Goal: Information Seeking & Learning: Learn about a topic

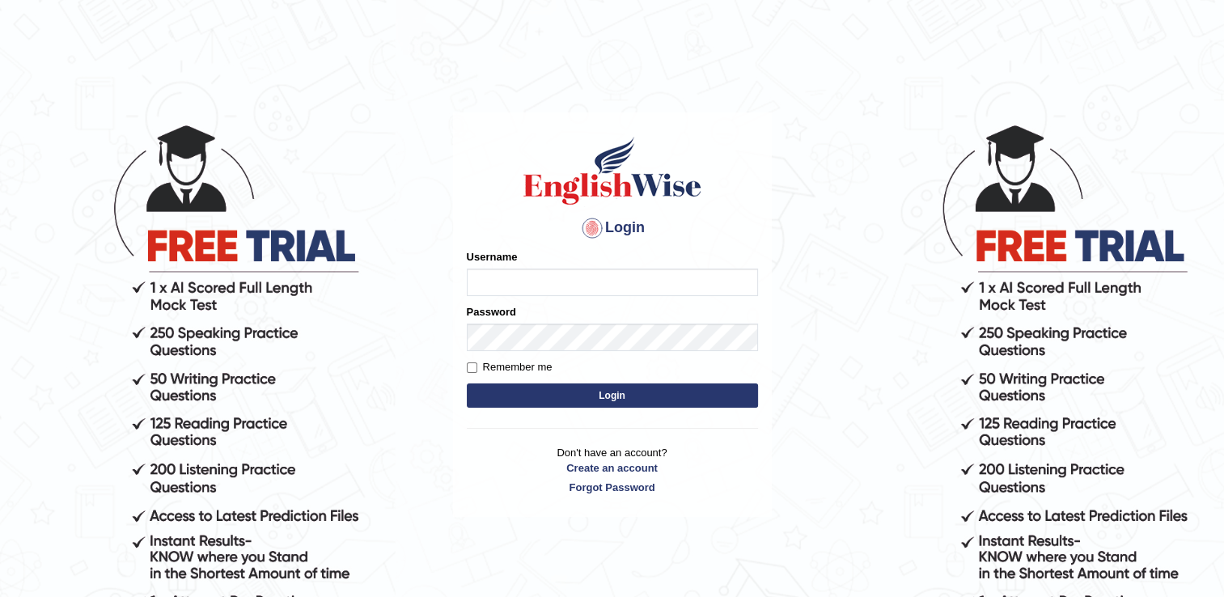
click at [564, 276] on input "Username" at bounding box center [612, 283] width 291 height 28
type input "israr17"
click at [556, 392] on button "Login" at bounding box center [612, 395] width 291 height 24
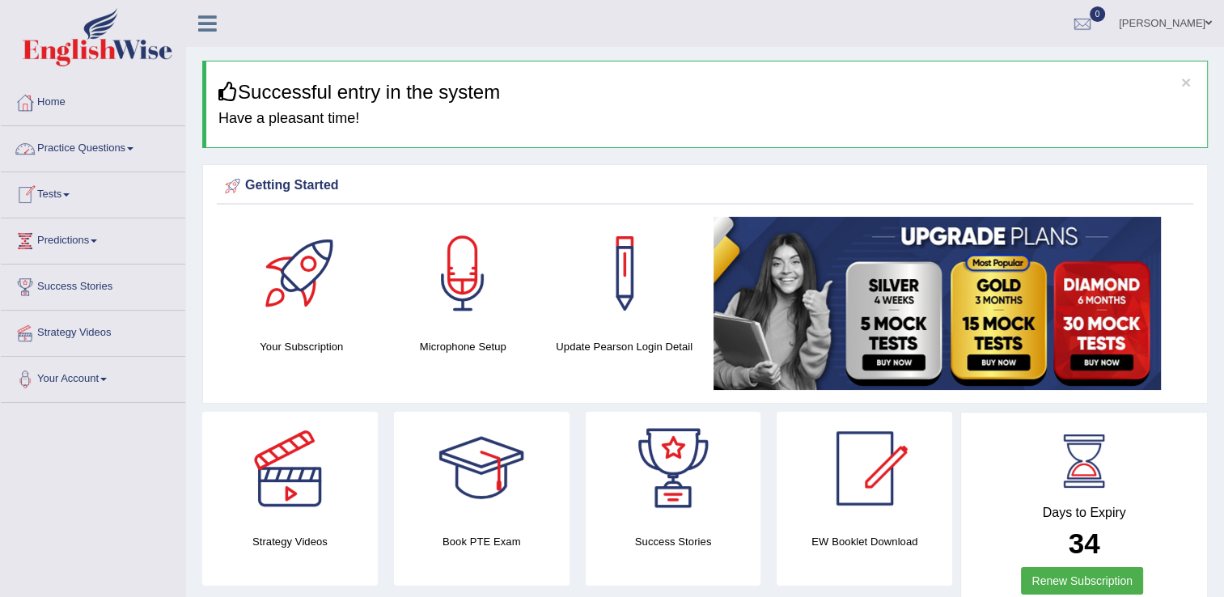
click at [77, 150] on link "Practice Questions" at bounding box center [93, 146] width 184 height 40
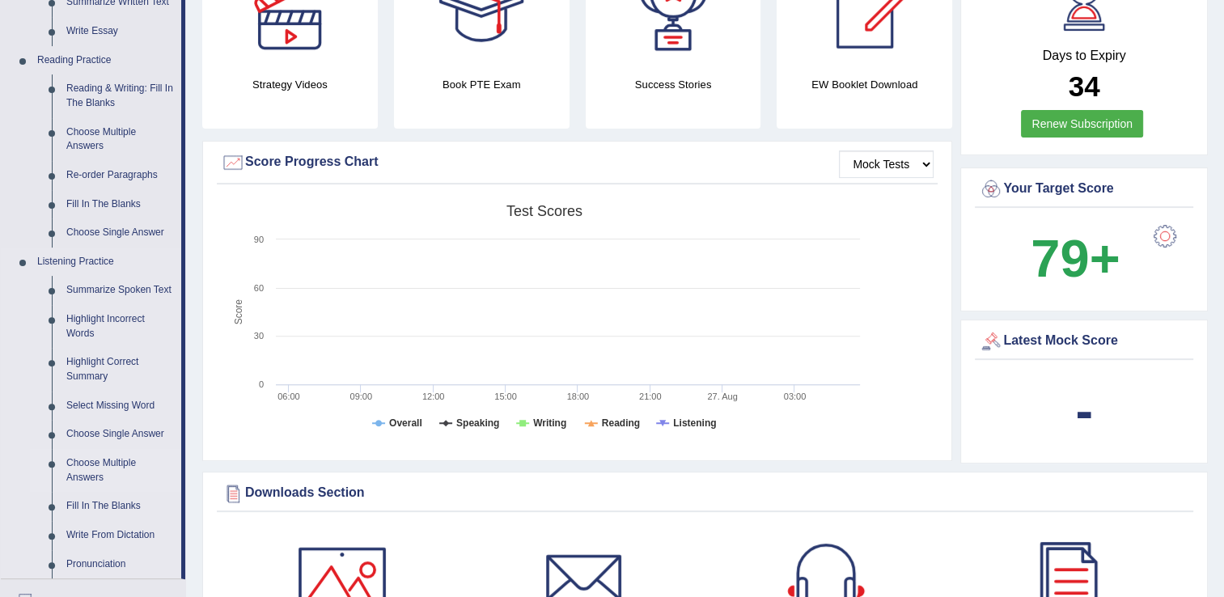
scroll to position [485, 0]
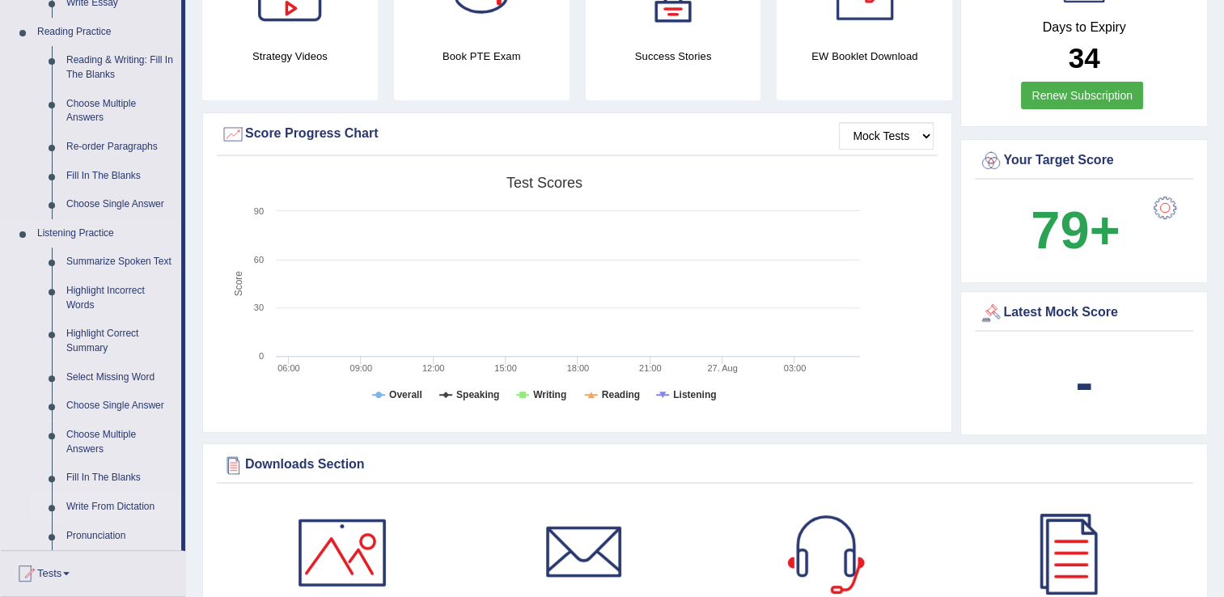
click at [86, 509] on link "Write From Dictation" at bounding box center [120, 507] width 122 height 29
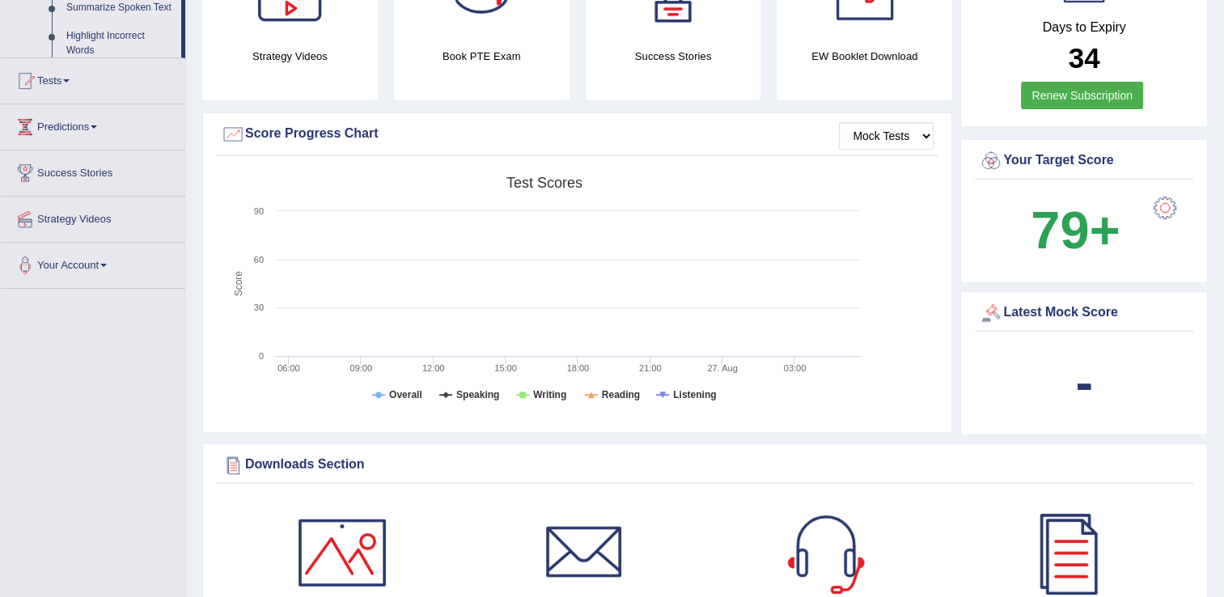
scroll to position [340, 0]
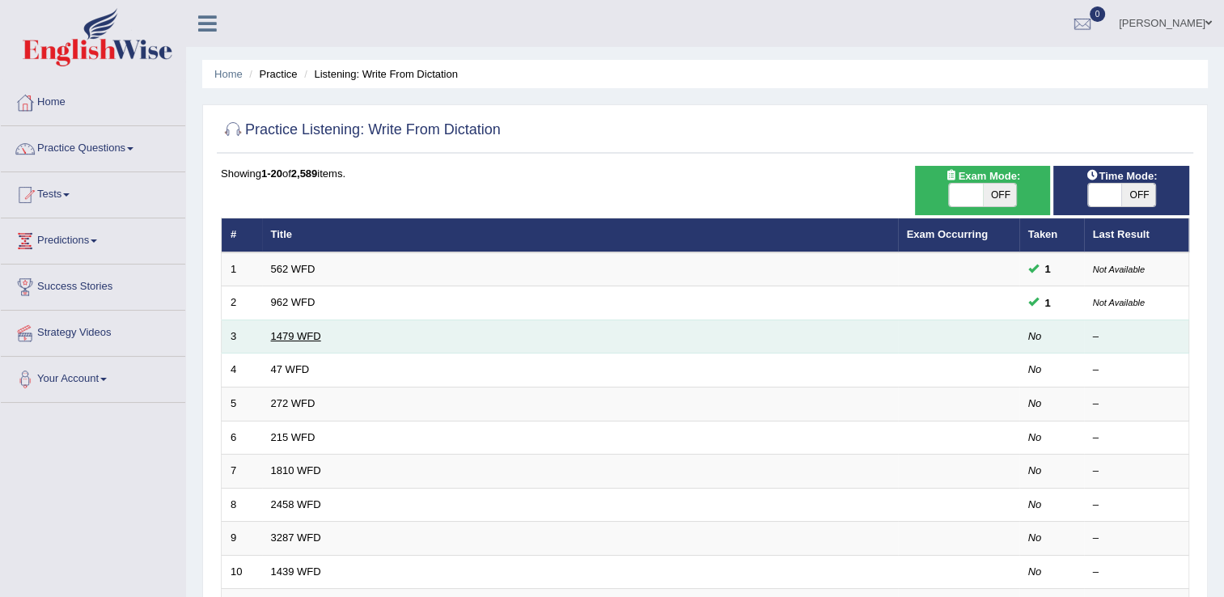
click at [311, 336] on link "1479 WFD" at bounding box center [296, 336] width 50 height 12
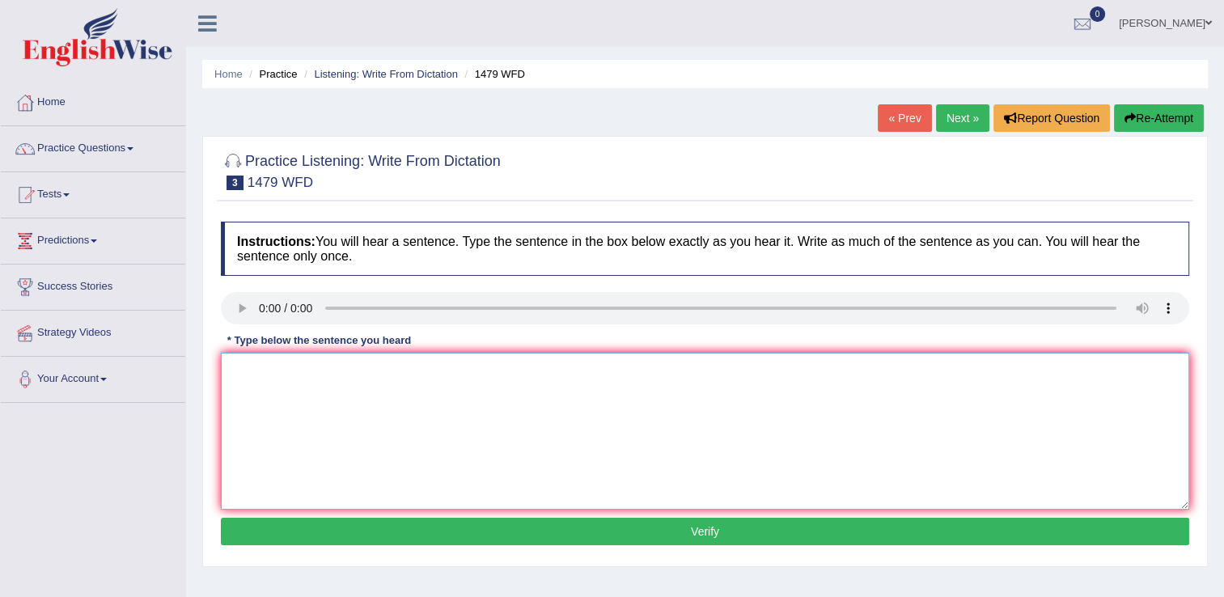
click at [327, 382] on textarea at bounding box center [705, 431] width 968 height 157
type textarea "t"
type textarea "The teacher require the student to attend the cermony which is held in summer."
click at [576, 526] on button "Verify" at bounding box center [705, 532] width 968 height 28
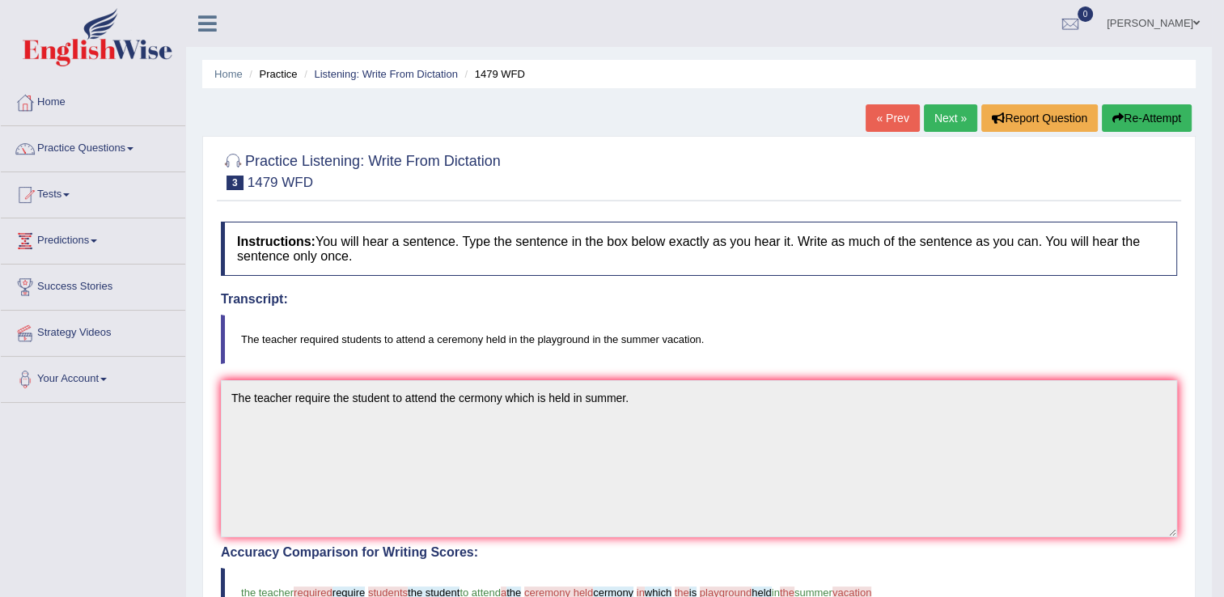
click at [938, 125] on link "Next »" at bounding box center [950, 118] width 53 height 28
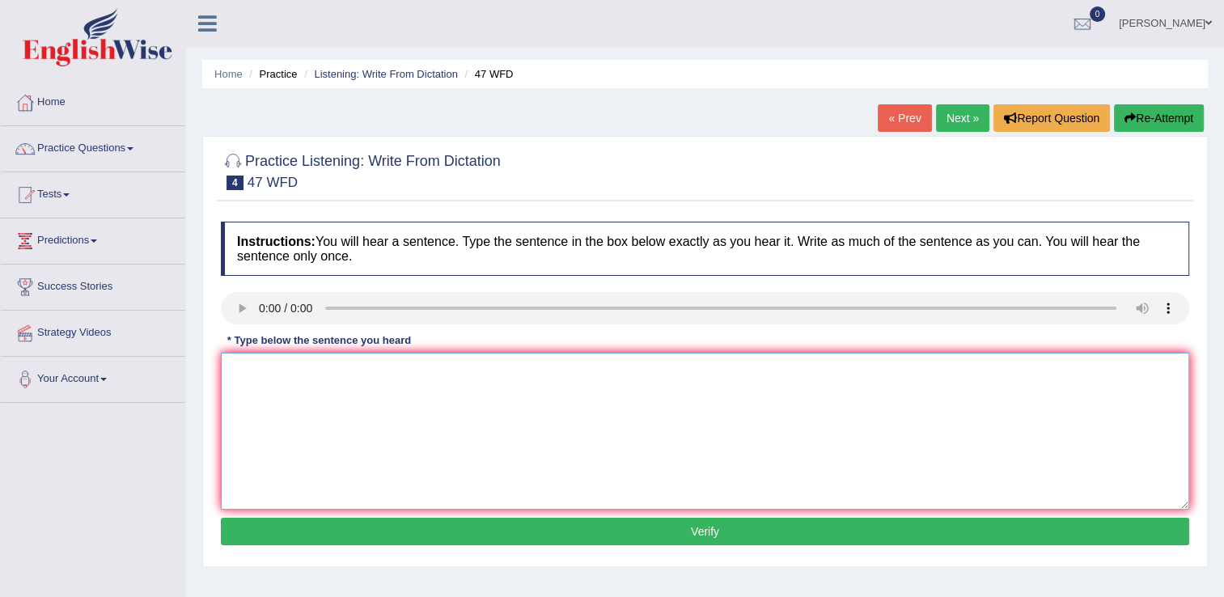
click at [385, 435] on textarea at bounding box center [705, 431] width 968 height 157
type textarea "T drops of the solution were heated in the test tube."
click at [564, 528] on button "Verify" at bounding box center [705, 532] width 968 height 28
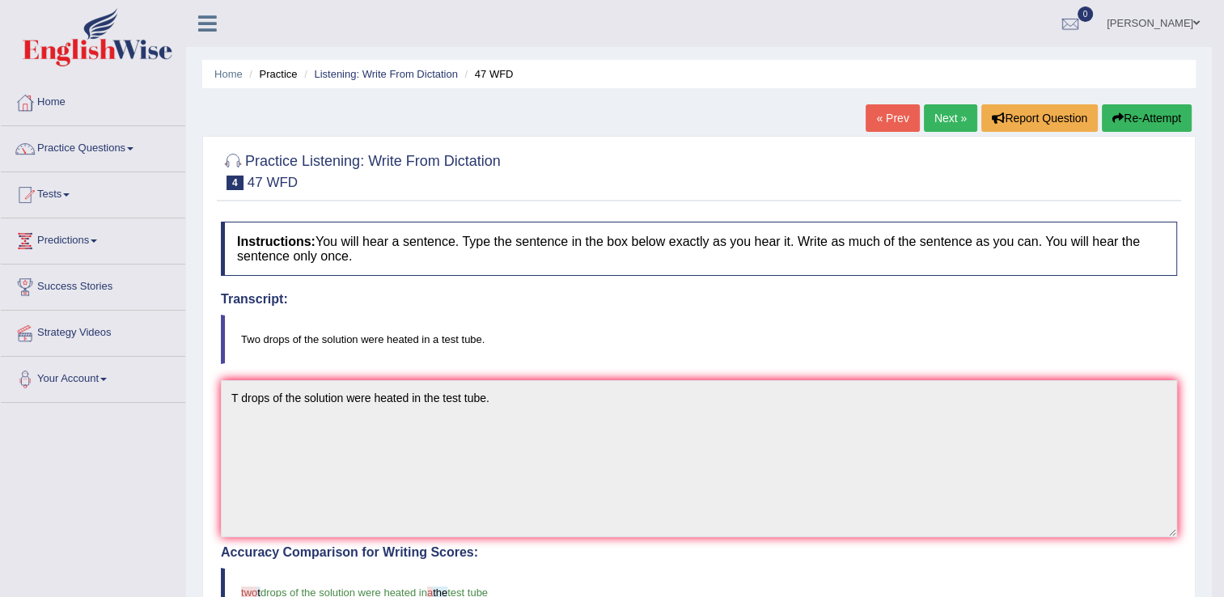
click at [950, 119] on link "Next »" at bounding box center [950, 118] width 53 height 28
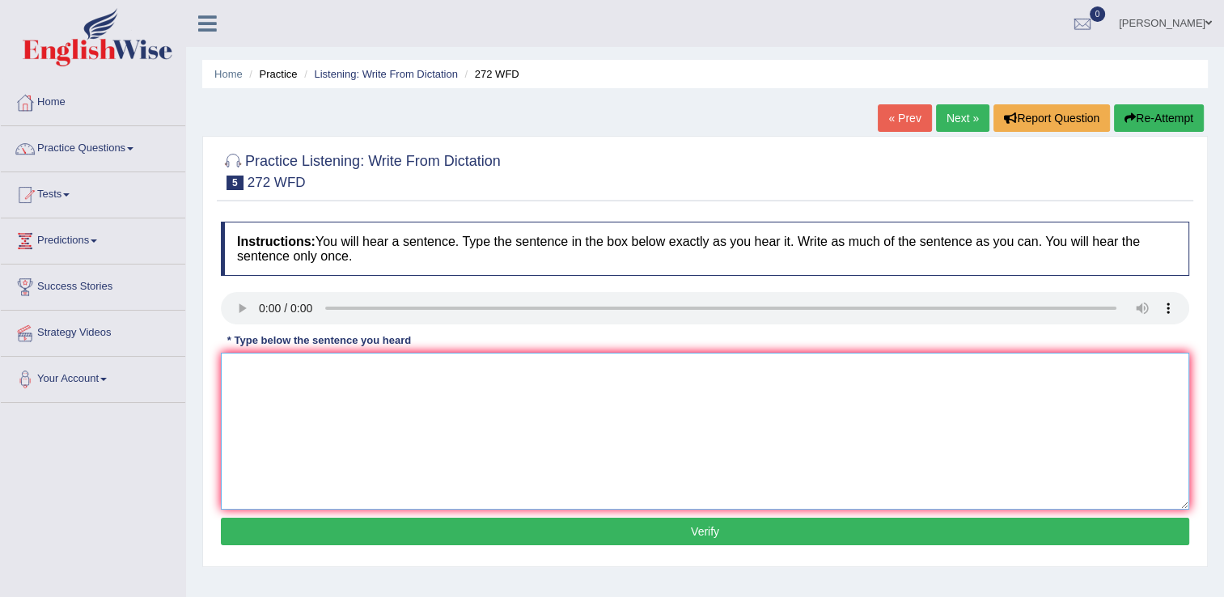
click at [263, 393] on textarea at bounding box center [705, 431] width 968 height 157
click at [346, 370] on textarea "The development has a a great negative impact on thr environment." at bounding box center [705, 431] width 968 height 157
type textarea "The development has a great negative impact on thr environment."
click at [815, 526] on button "Verify" at bounding box center [705, 532] width 968 height 28
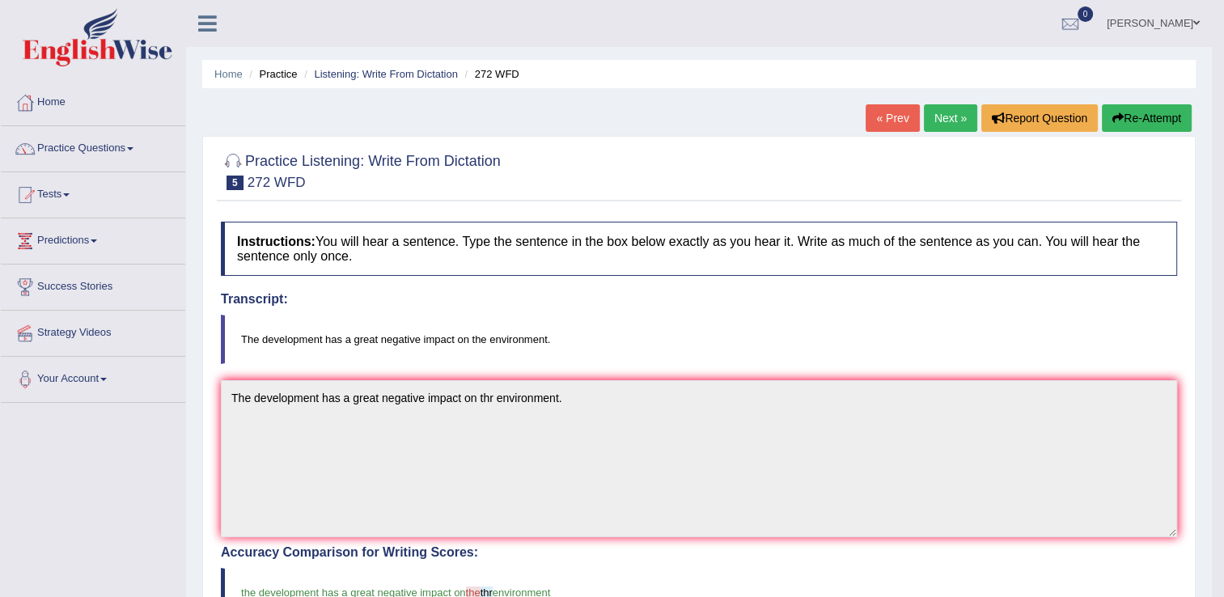
click at [954, 109] on link "Next »" at bounding box center [950, 118] width 53 height 28
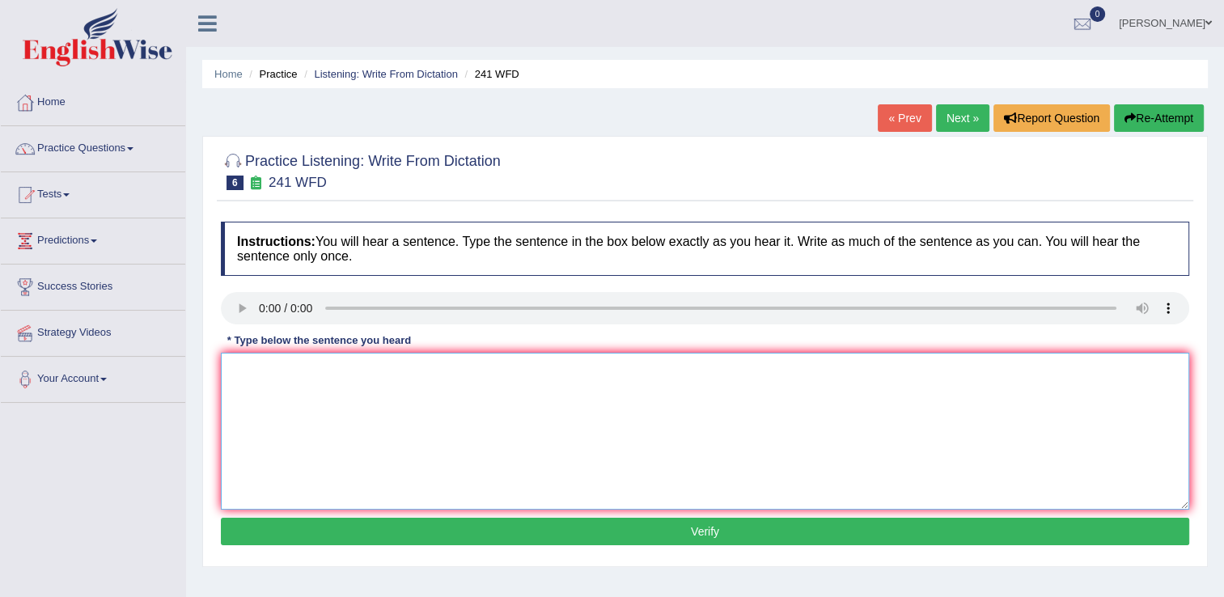
click at [853, 400] on textarea at bounding box center [705, 431] width 968 height 157
type textarea "Please check the information from the website on the opening time."
click at [667, 523] on button "Verify" at bounding box center [705, 532] width 968 height 28
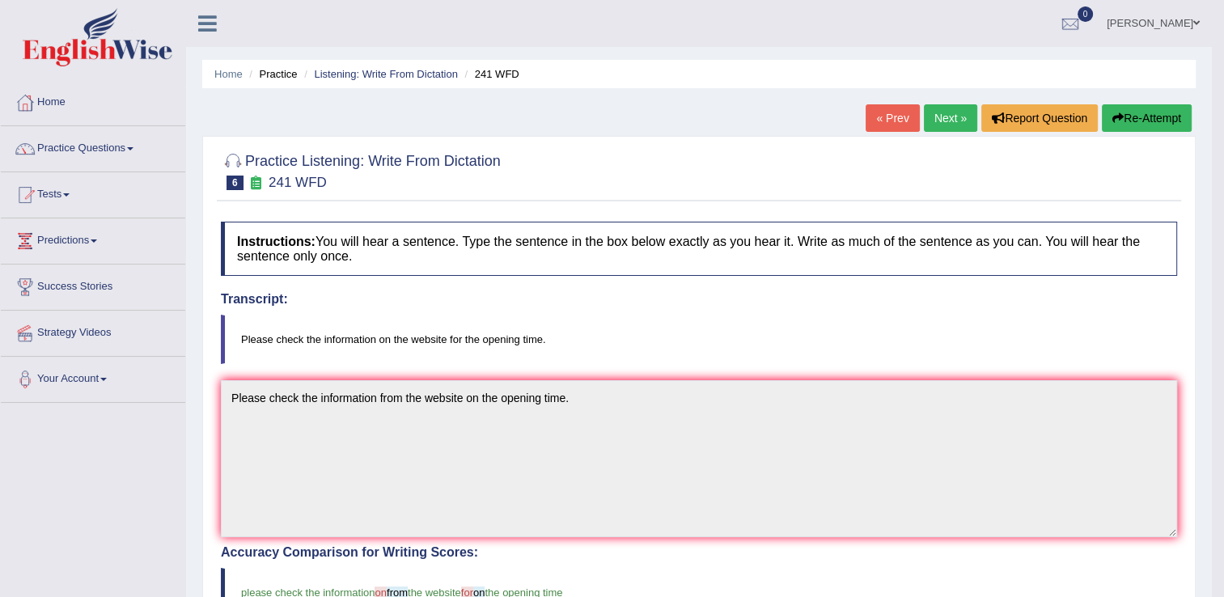
click at [932, 122] on link "Next »" at bounding box center [950, 118] width 53 height 28
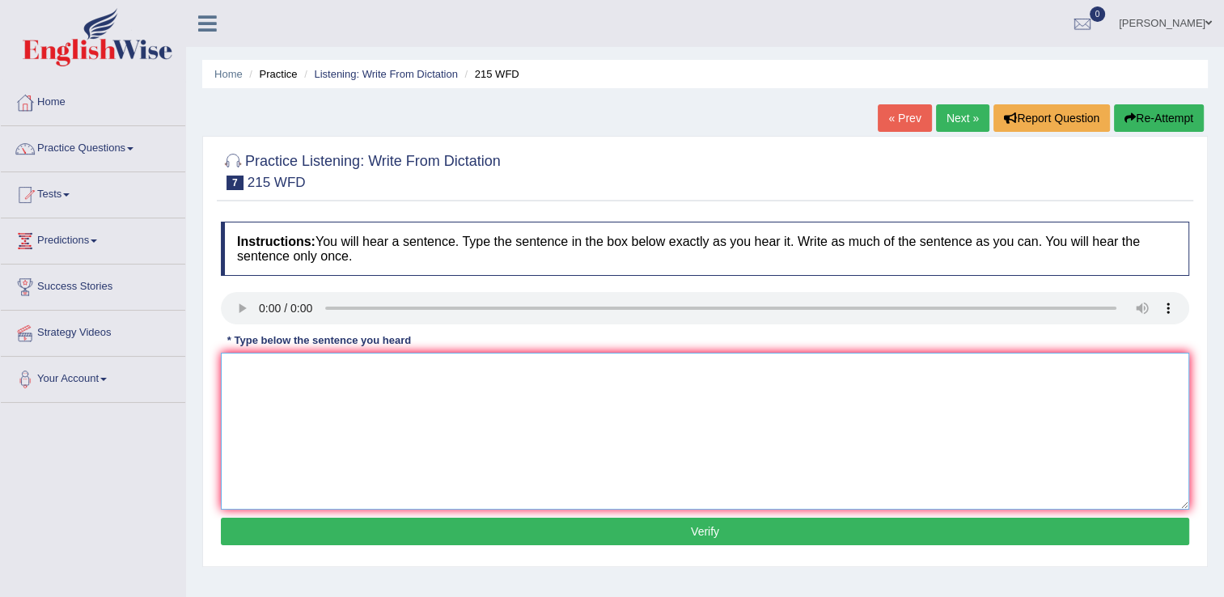
click at [391, 390] on textarea at bounding box center [705, 431] width 968 height 157
type textarea "s"
type textarea "Scientist are everywhere in the society today."
click at [417, 532] on button "Verify" at bounding box center [705, 532] width 968 height 28
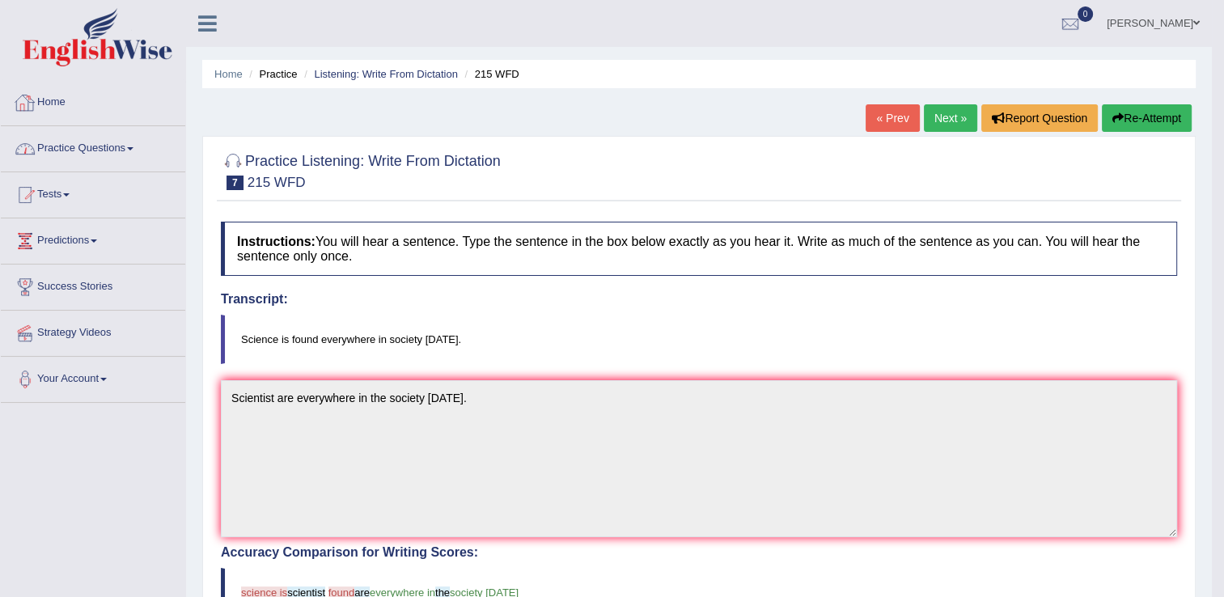
click at [121, 139] on link "Practice Questions" at bounding box center [93, 146] width 184 height 40
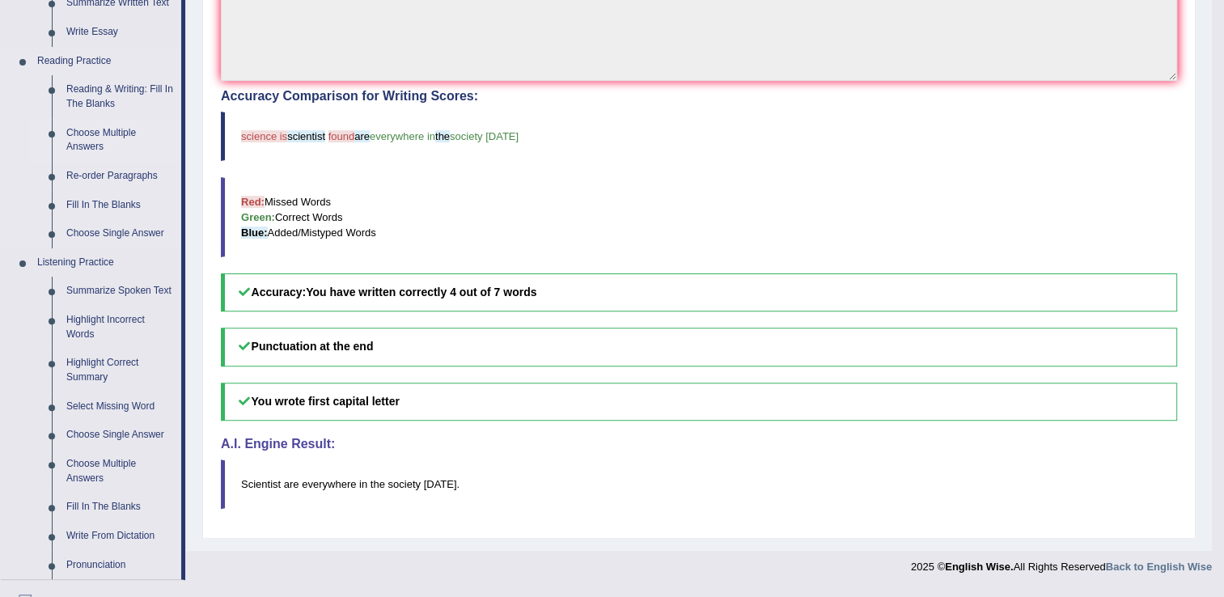
scroll to position [485, 0]
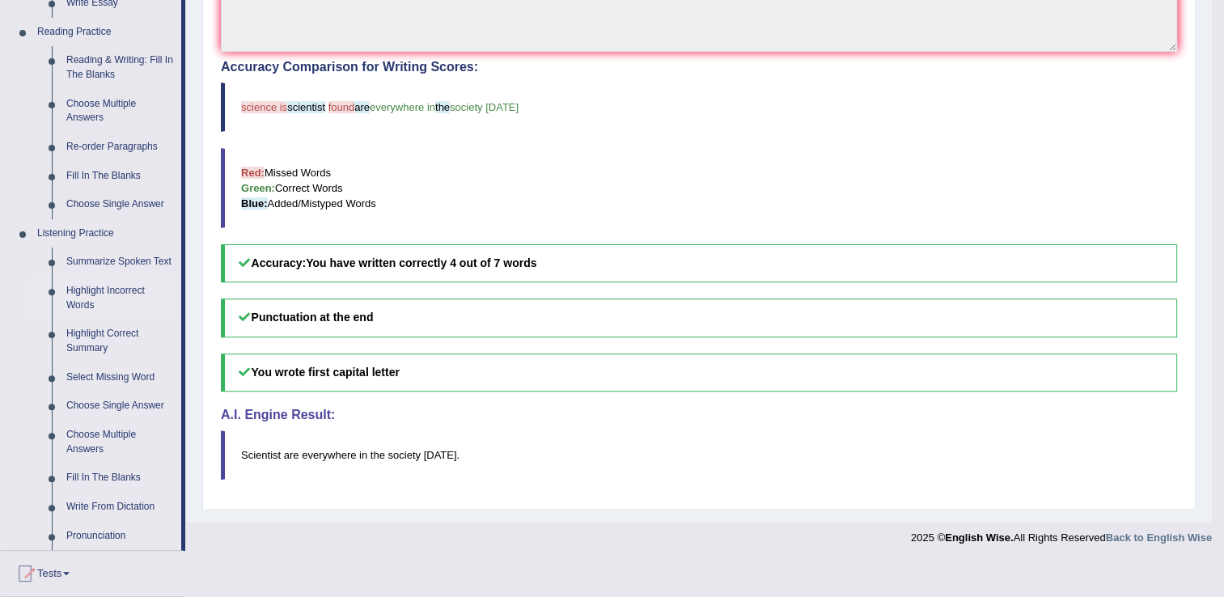
click at [77, 296] on link "Highlight Incorrect Words" at bounding box center [120, 298] width 122 height 43
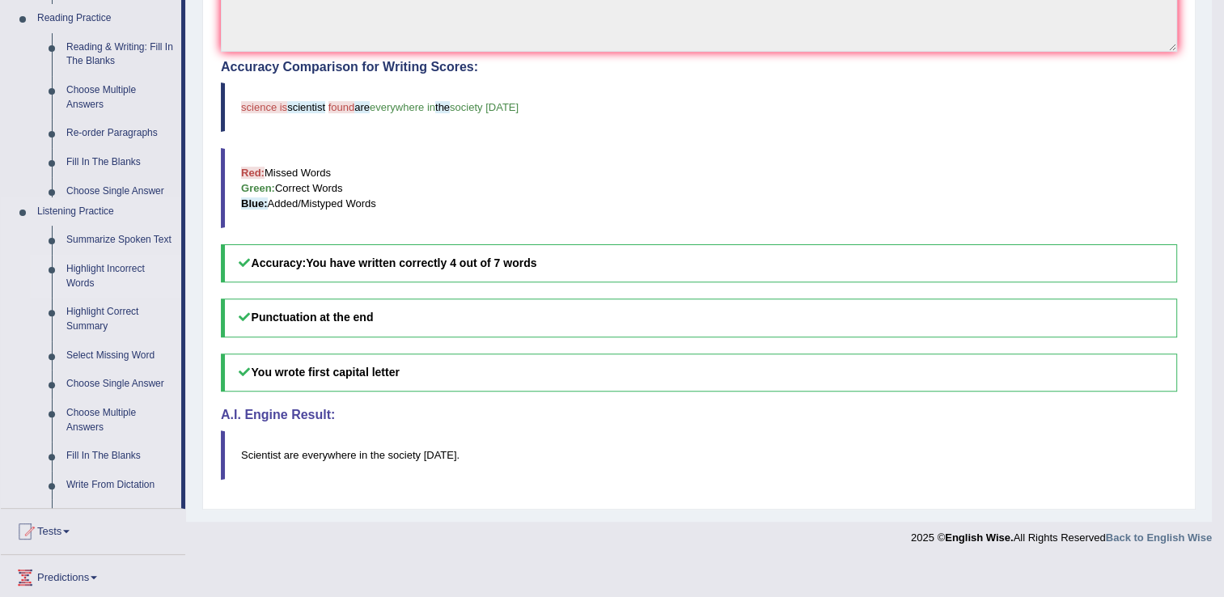
scroll to position [447, 0]
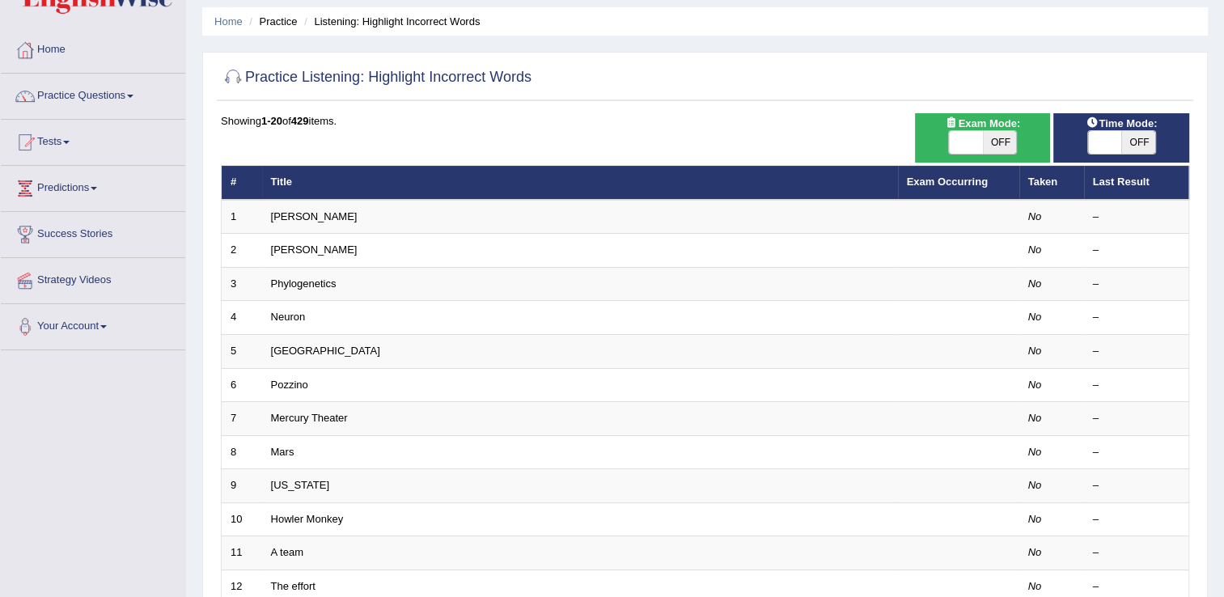
scroll to position [81, 0]
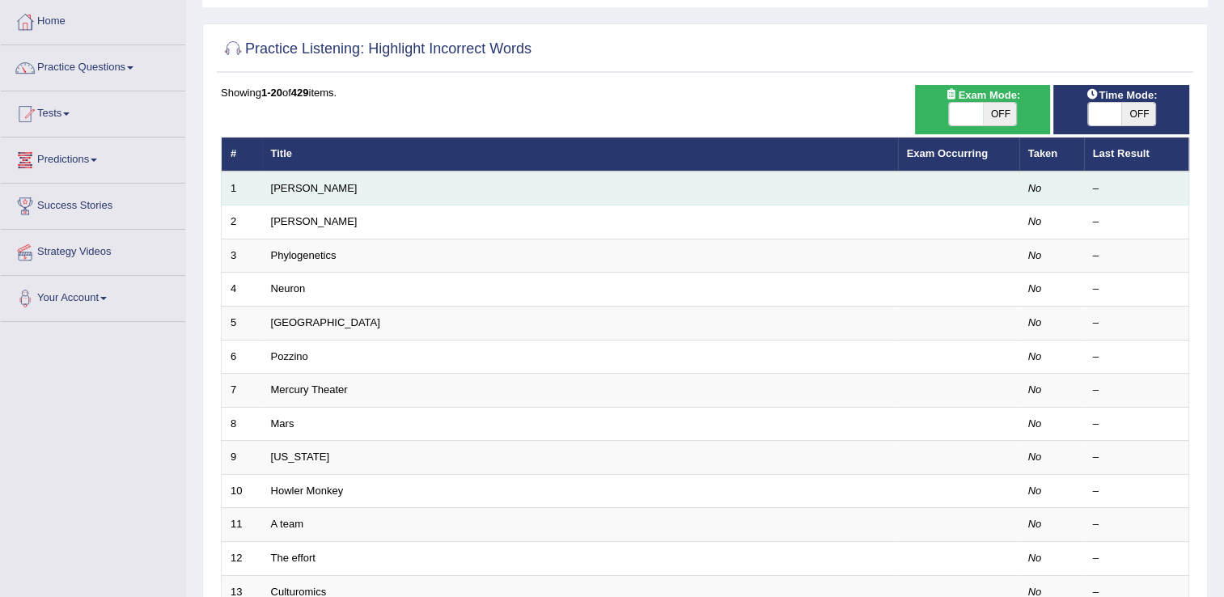
click at [272, 196] on td "[PERSON_NAME]" at bounding box center [580, 188] width 636 height 34
click at [281, 183] on link "[PERSON_NAME]" at bounding box center [314, 188] width 87 height 12
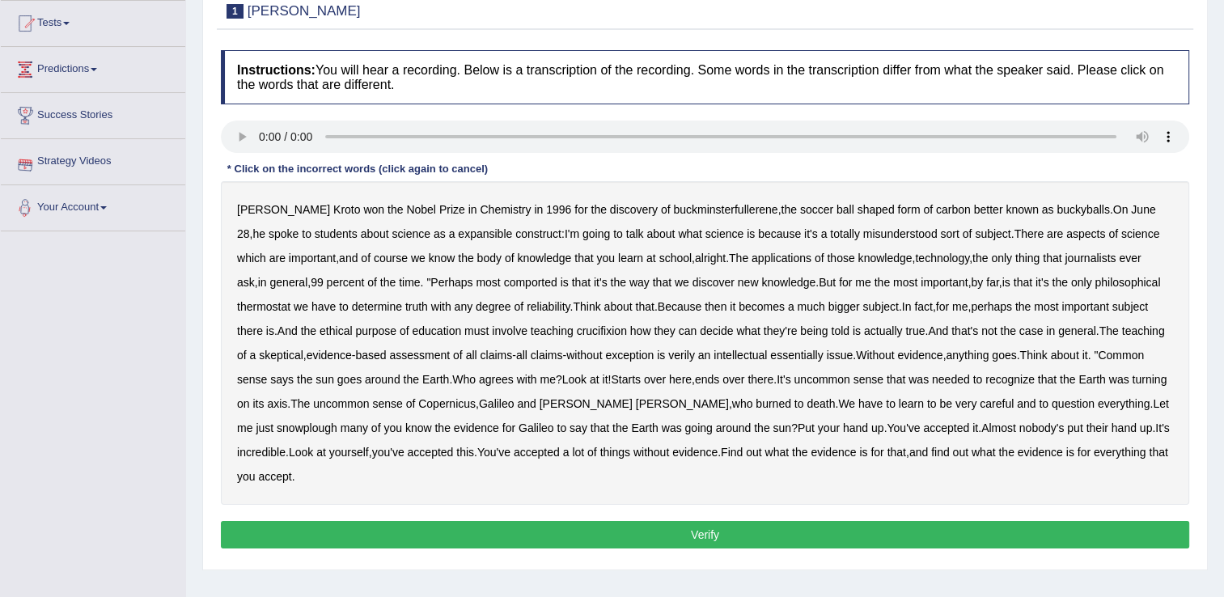
scroll to position [252, 0]
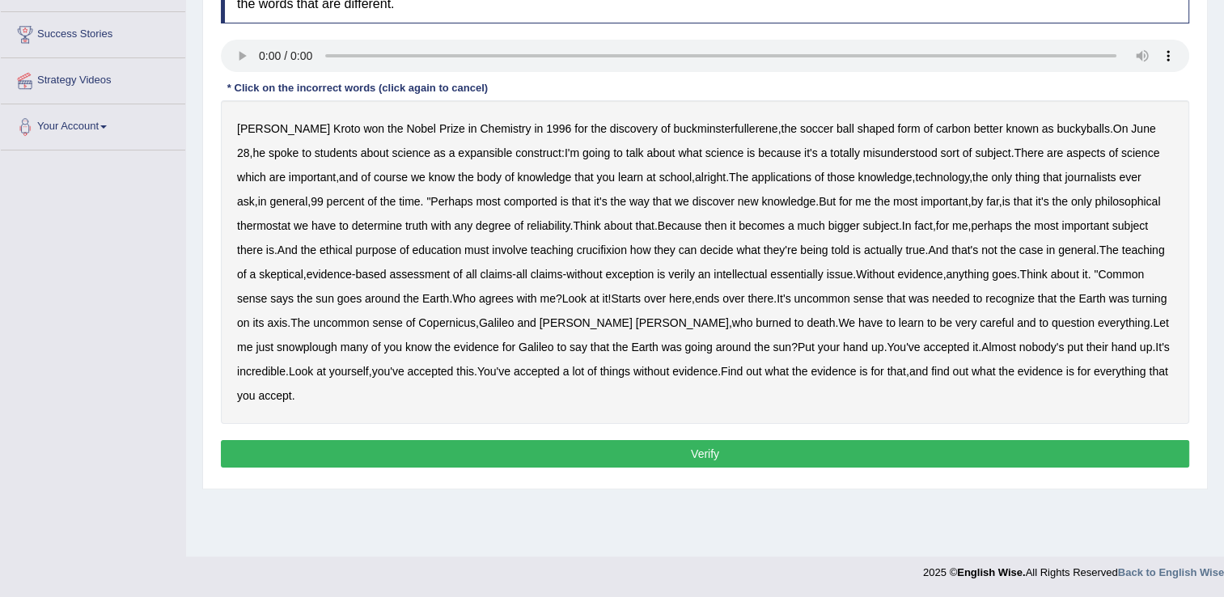
click at [458, 156] on b "expansible" at bounding box center [485, 152] width 54 height 13
click at [518, 203] on b "comported" at bounding box center [530, 201] width 53 height 13
click at [726, 222] on b "then" at bounding box center [716, 225] width 22 height 13
click at [595, 249] on b "crucifixion" at bounding box center [602, 249] width 50 height 13
click at [689, 277] on b "verily" at bounding box center [681, 274] width 27 height 13
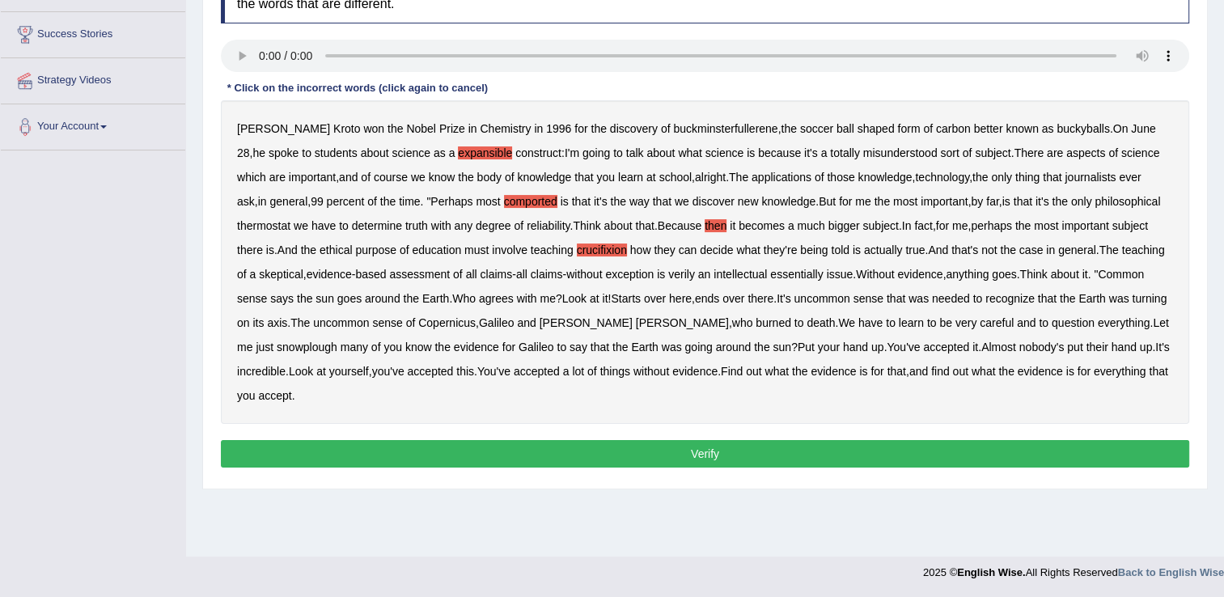
click at [689, 277] on b "verily" at bounding box center [681, 274] width 27 height 13
click at [819, 280] on b "essentially" at bounding box center [796, 274] width 53 height 13
click at [337, 341] on b "snowplough" at bounding box center [307, 347] width 61 height 13
click at [844, 440] on button "Verify" at bounding box center [705, 454] width 968 height 28
click at [844, 434] on div "Practice Listening: Highlight Incorrect Words 1 Harold Instructions: You will h…" at bounding box center [704, 187] width 1005 height 606
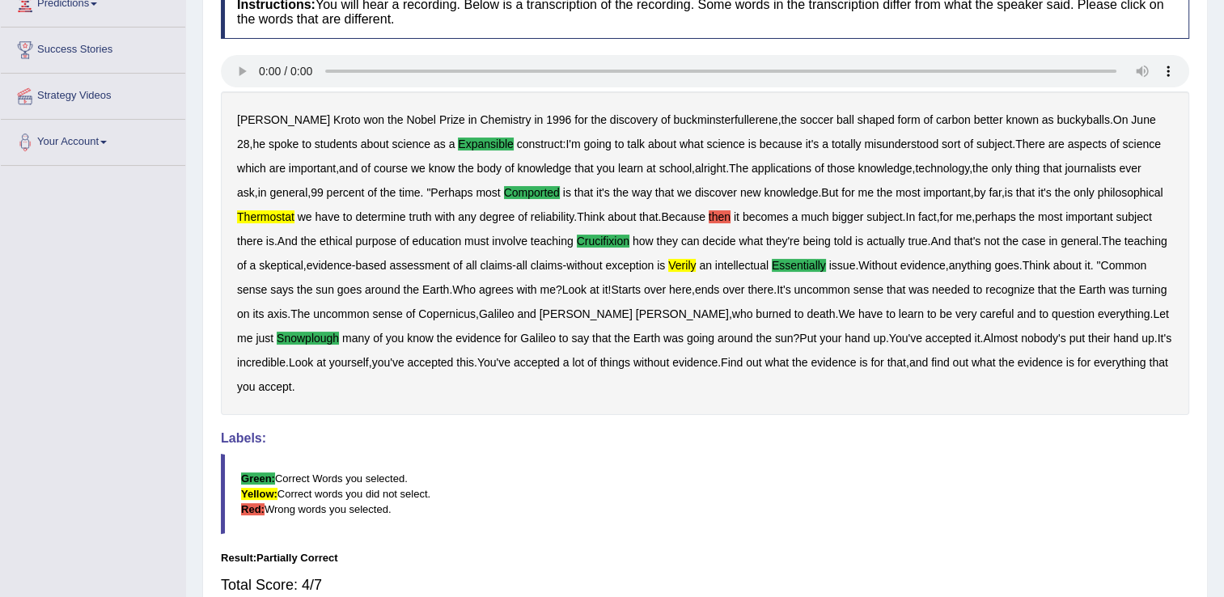
scroll to position [0, 0]
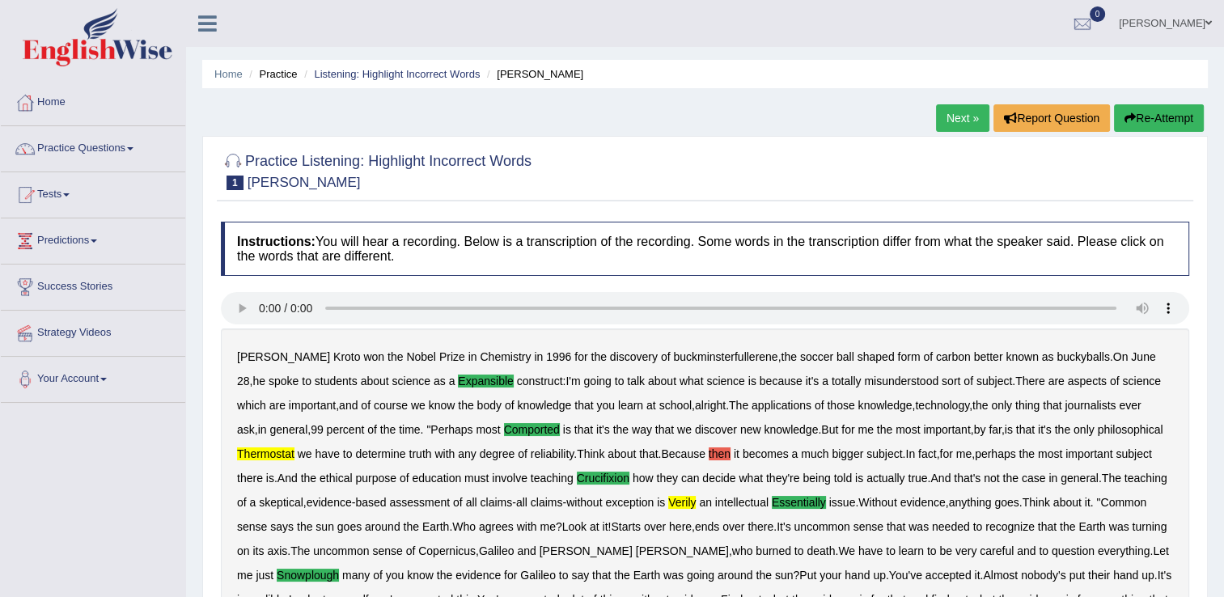
click at [965, 108] on link "Next »" at bounding box center [962, 118] width 53 height 28
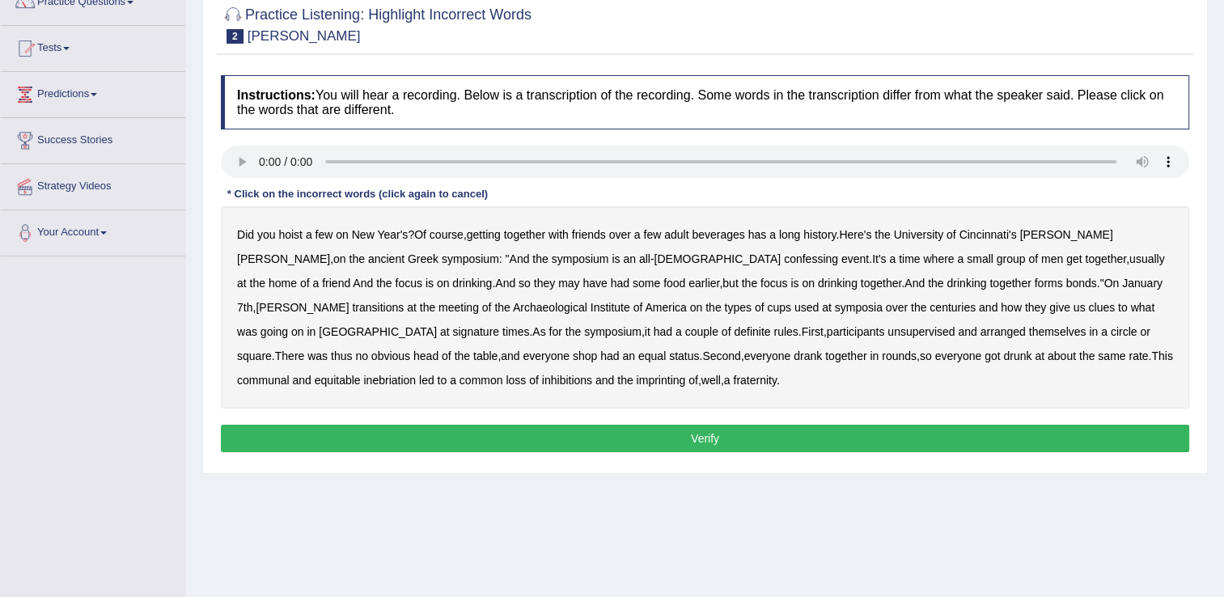
scroll to position [171, 0]
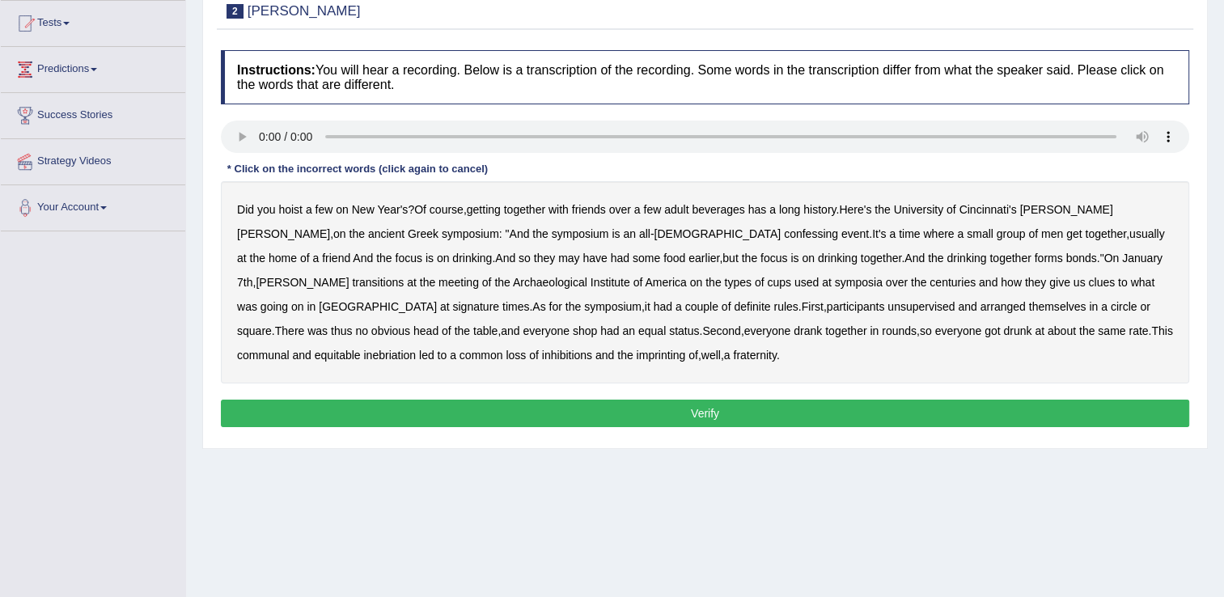
click at [784, 238] on b "confessing" at bounding box center [811, 233] width 54 height 13
click at [404, 276] on b "transitions" at bounding box center [378, 282] width 52 height 13
click at [499, 300] on b "signature" at bounding box center [475, 306] width 47 height 13
click at [887, 311] on b "unsupervised" at bounding box center [920, 306] width 67 height 13
click at [637, 353] on b "imprinting" at bounding box center [661, 355] width 49 height 13
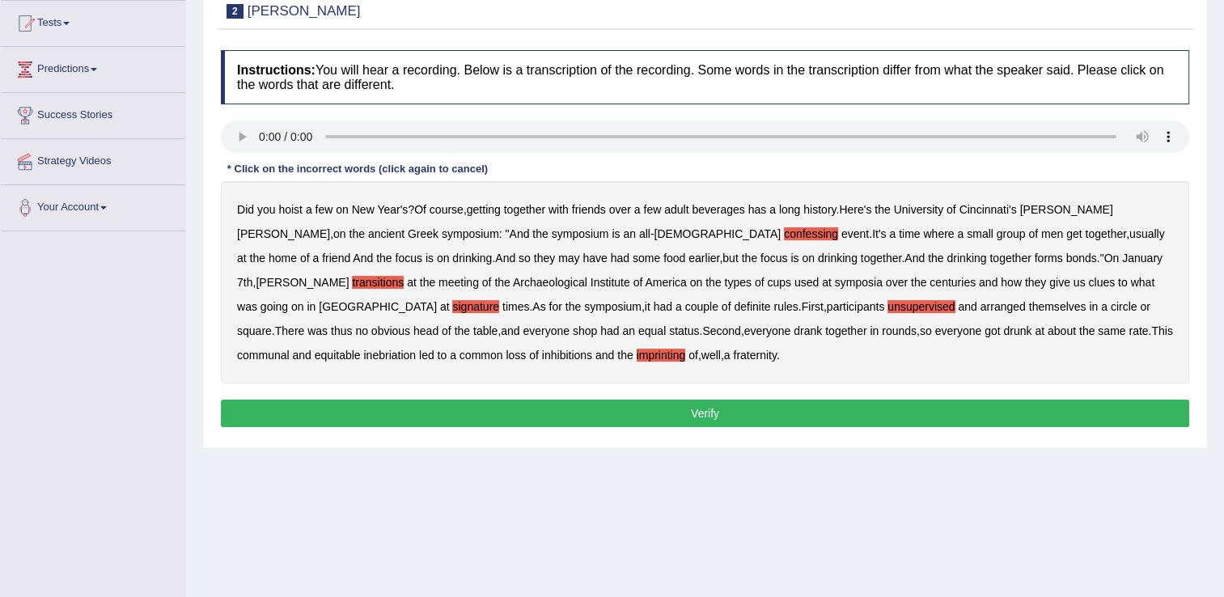
click at [398, 408] on button "Verify" at bounding box center [705, 414] width 968 height 28
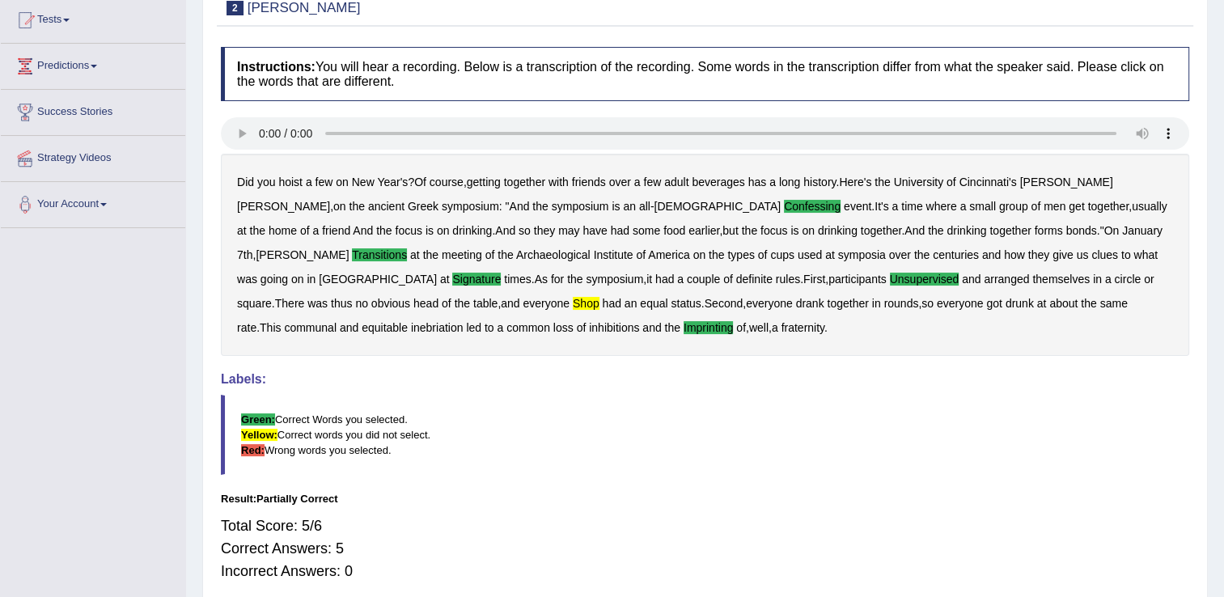
scroll to position [91, 0]
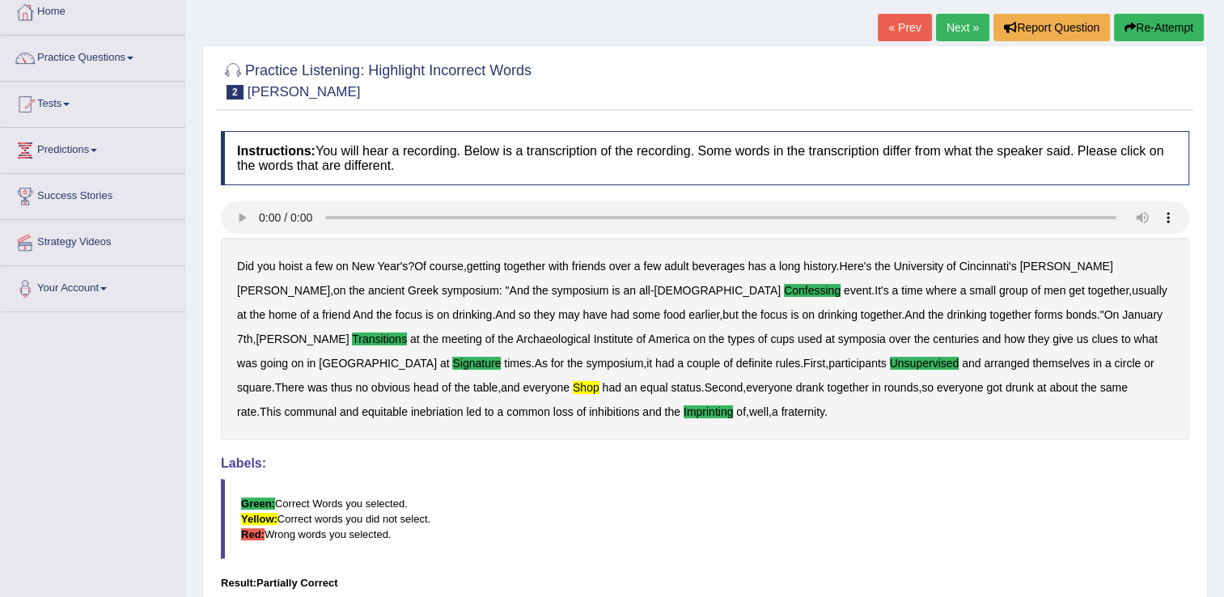
click at [954, 33] on link "Next »" at bounding box center [962, 28] width 53 height 28
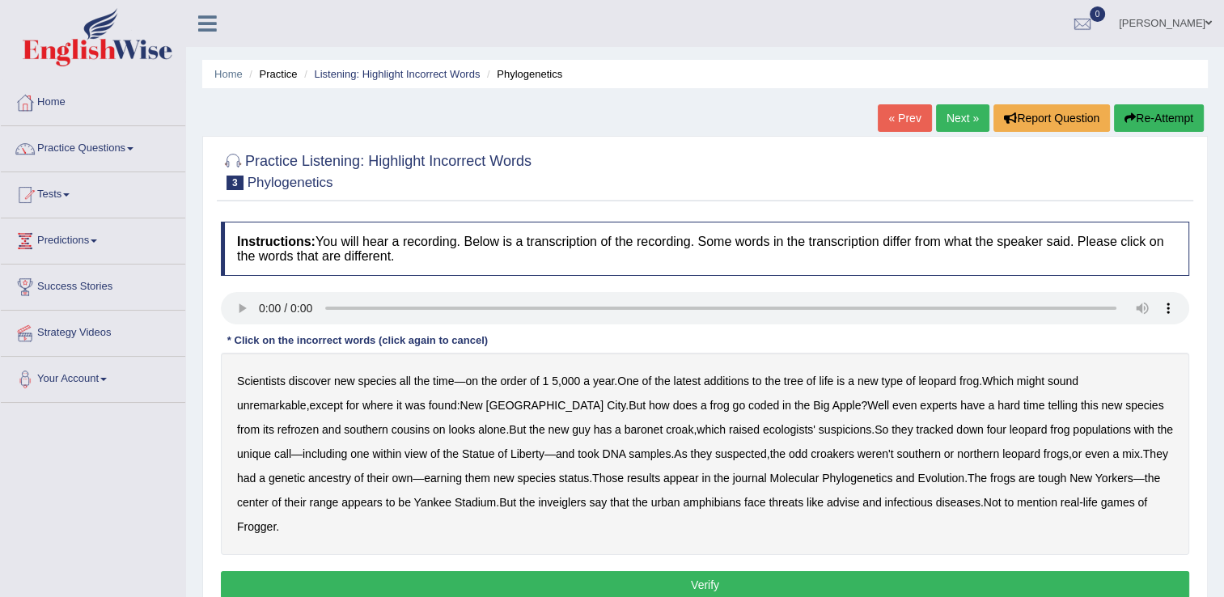
scroll to position [81, 0]
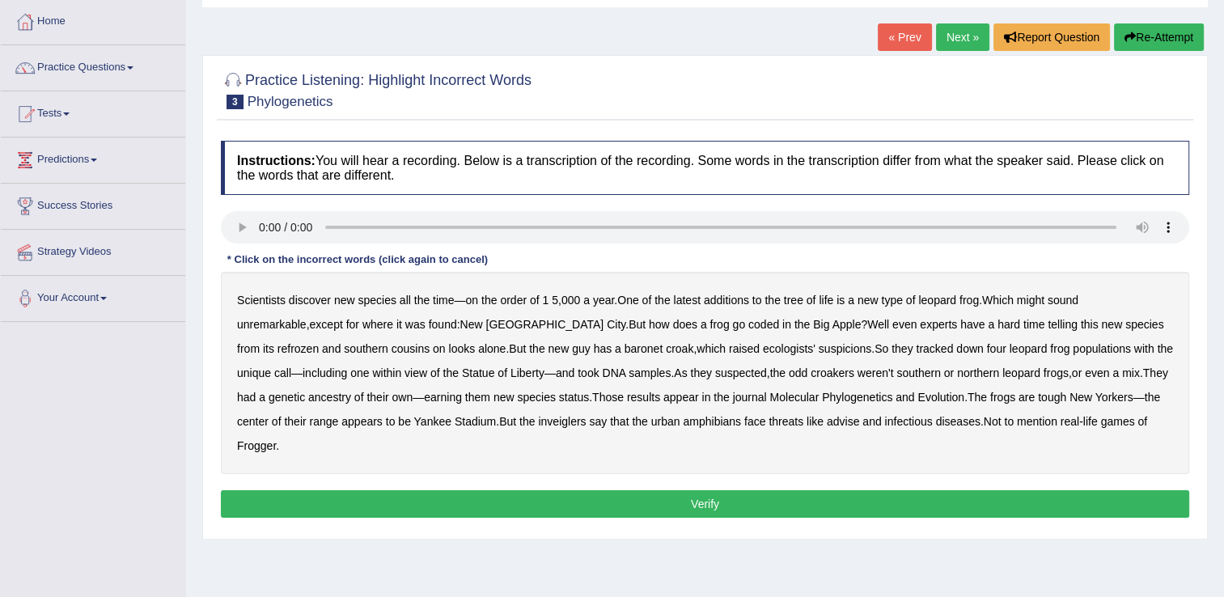
click at [748, 328] on b "coded" at bounding box center [763, 324] width 31 height 13
click at [319, 342] on b "refrozen" at bounding box center [297, 348] width 41 height 13
click at [846, 490] on button "Verify" at bounding box center [705, 504] width 968 height 28
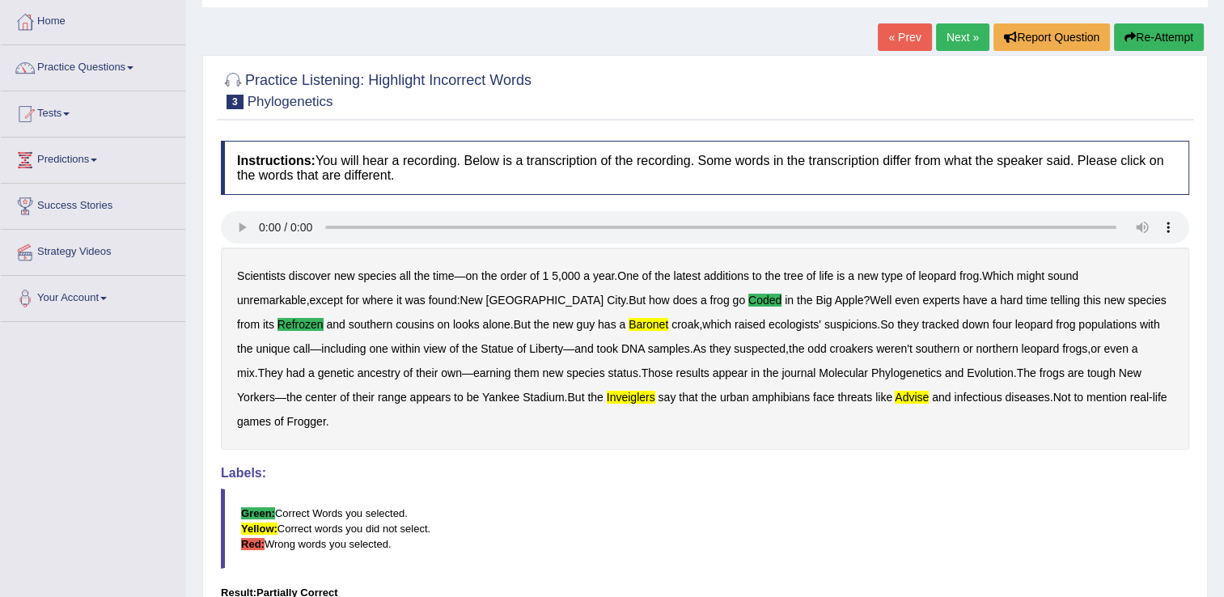
click at [965, 37] on link "Next »" at bounding box center [962, 37] width 53 height 28
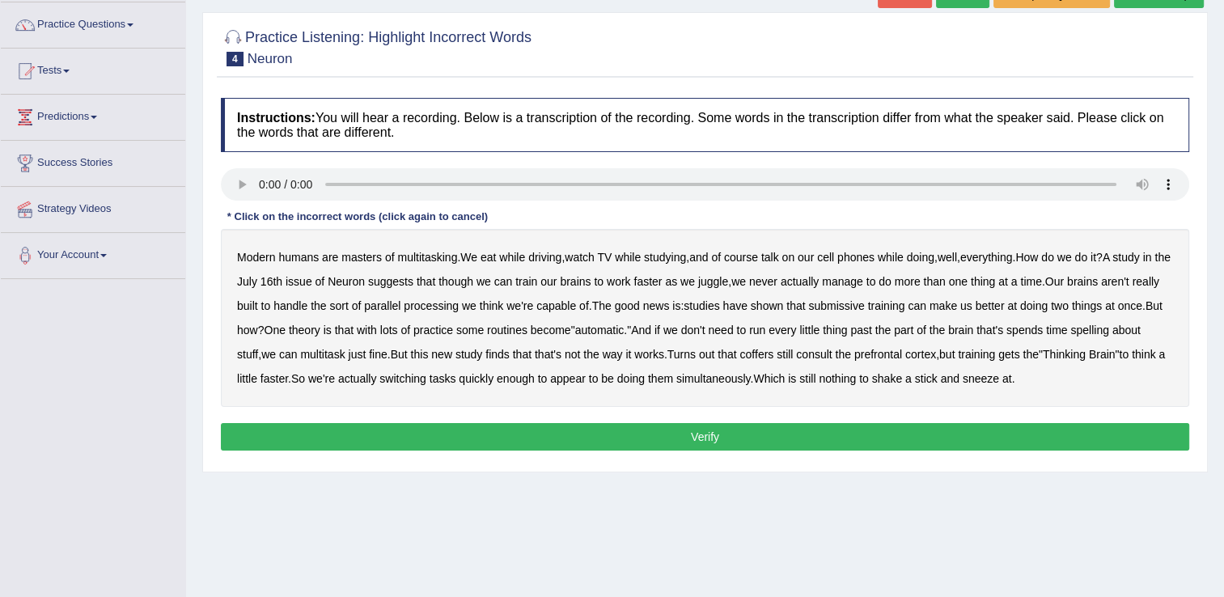
scroll to position [162, 0]
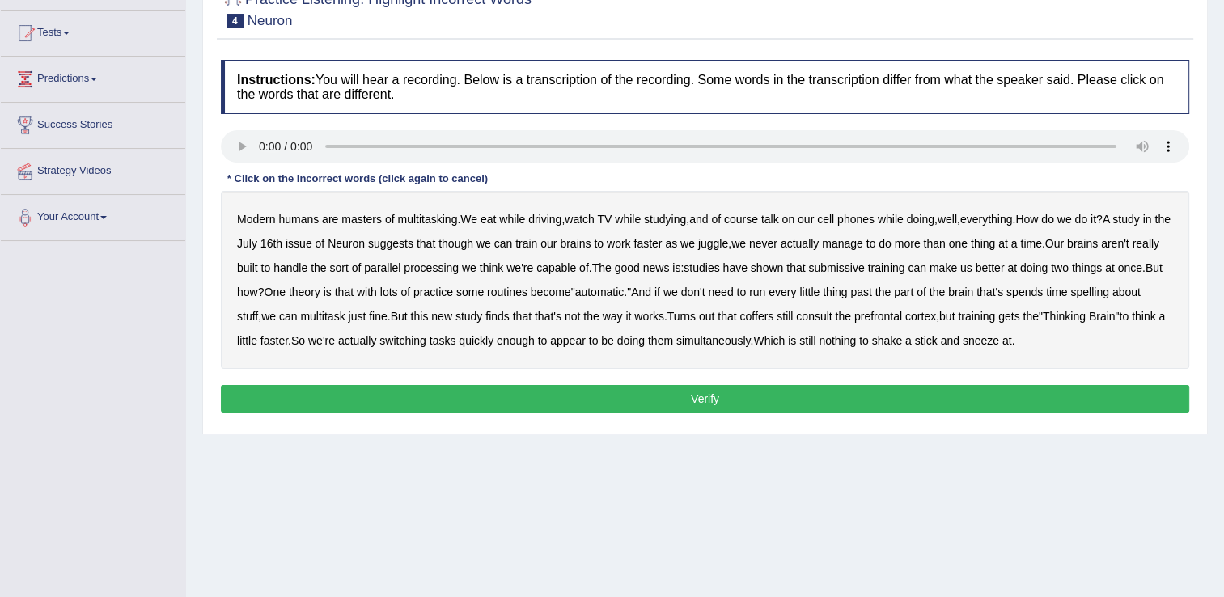
click at [751, 213] on b "course" at bounding box center [741, 219] width 34 height 13
click at [864, 268] on b "submissive" at bounding box center [836, 267] width 56 height 13
click at [1043, 295] on b "spends" at bounding box center [1024, 292] width 36 height 13
click at [535, 340] on b "enough" at bounding box center [516, 340] width 38 height 13
click at [311, 393] on button "Verify" at bounding box center [705, 399] width 968 height 28
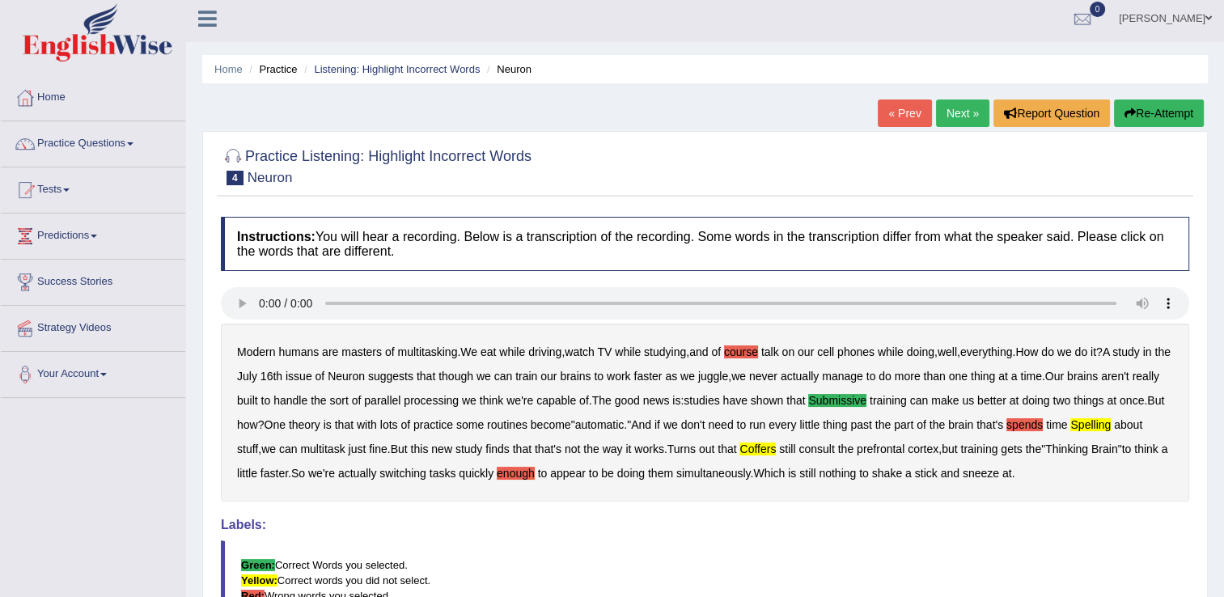
scroll to position [0, 0]
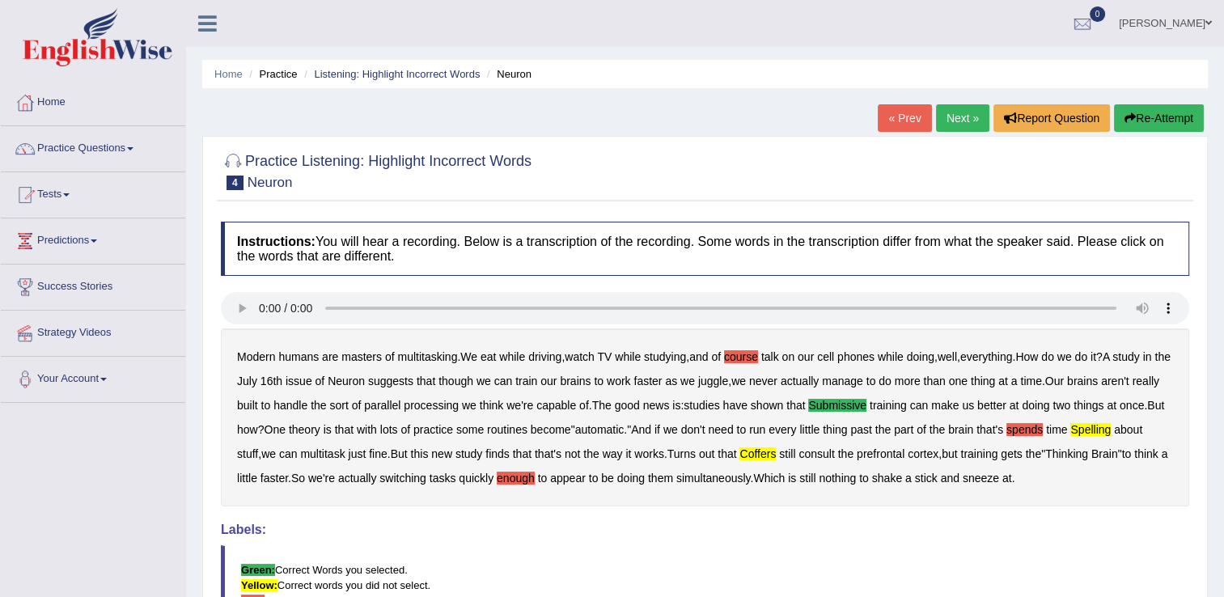
click at [968, 120] on link "Next »" at bounding box center [962, 118] width 53 height 28
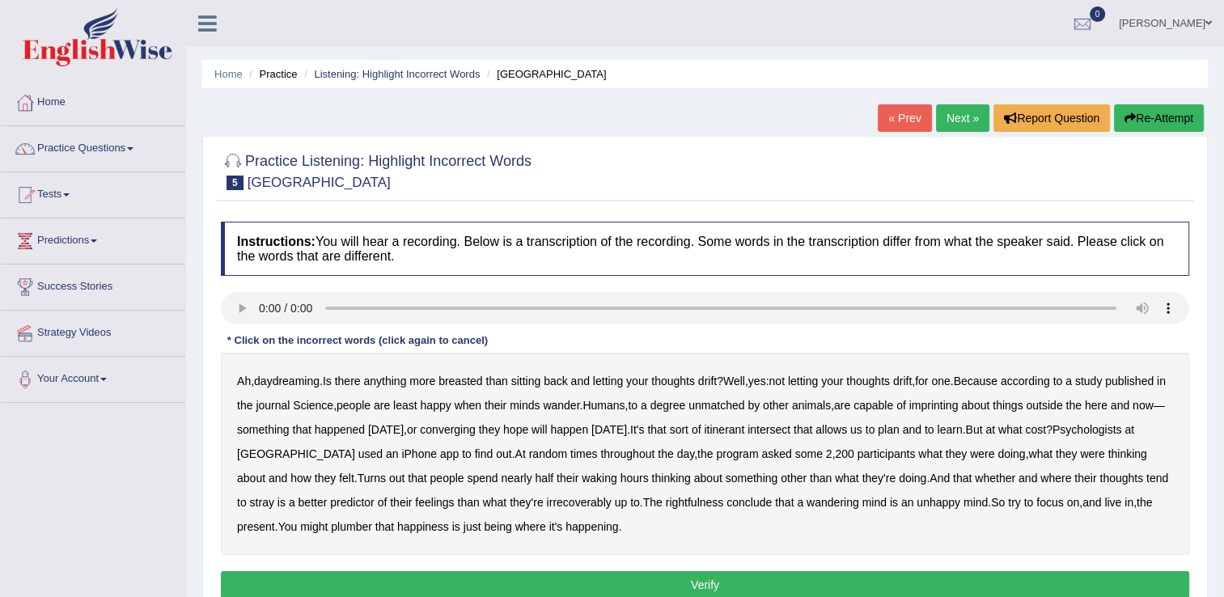
click at [747, 119] on div "Home Practice Listening: Highlight Incorrect Words Harvard « Prev Next » Report…" at bounding box center [705, 404] width 1038 height 809
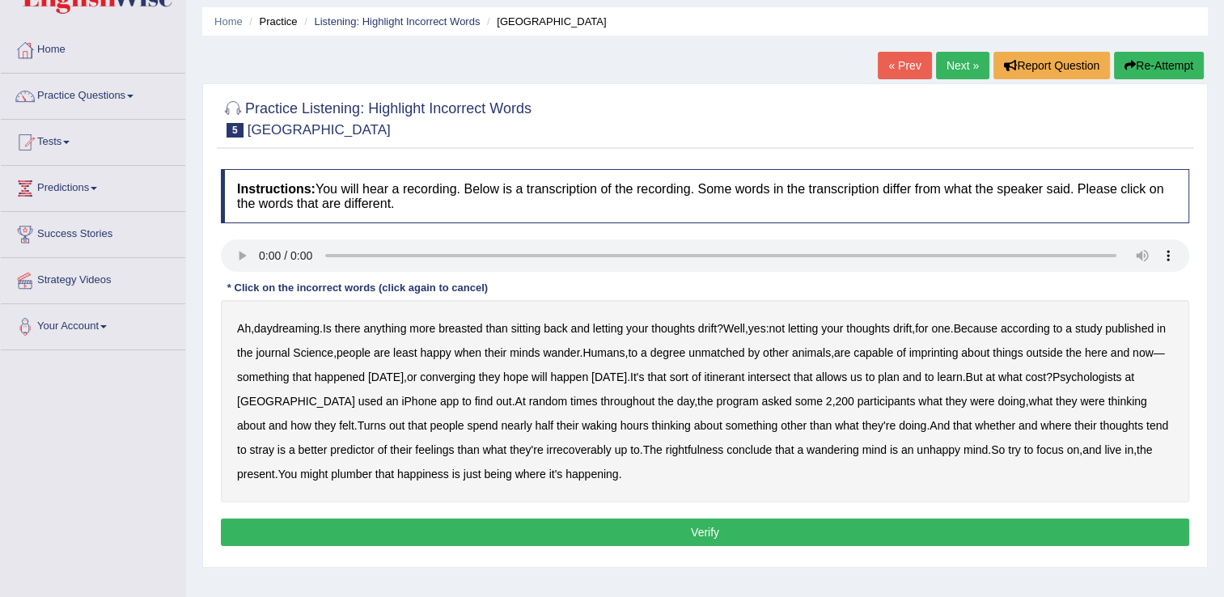
scroll to position [81, 0]
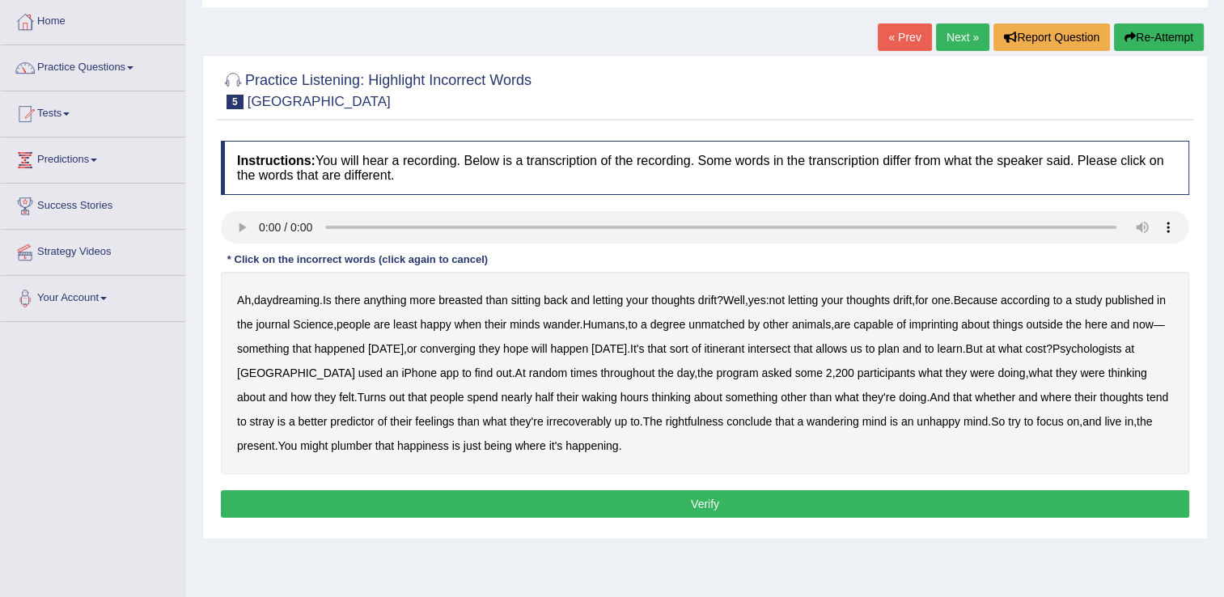
click at [959, 330] on b "imprinting" at bounding box center [933, 324] width 49 height 13
click at [959, 324] on b "imprinting" at bounding box center [933, 324] width 49 height 13
click at [590, 422] on b "irrecoverably" at bounding box center [579, 421] width 65 height 13
click at [372, 451] on b "plumber" at bounding box center [351, 445] width 41 height 13
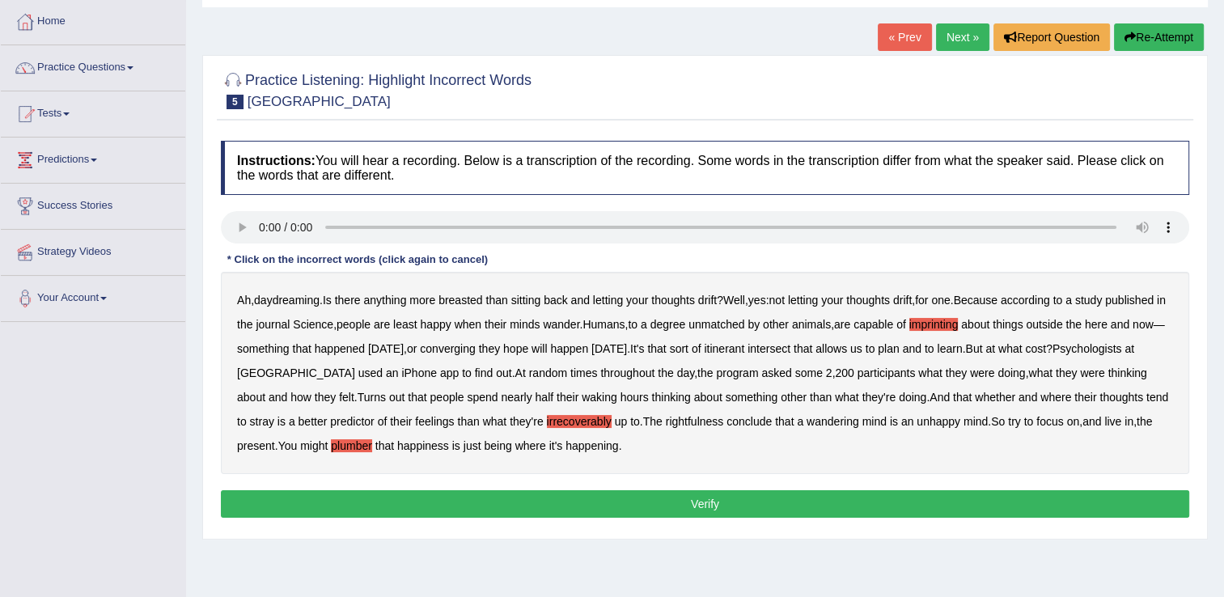
click at [495, 494] on button "Verify" at bounding box center [705, 504] width 968 height 28
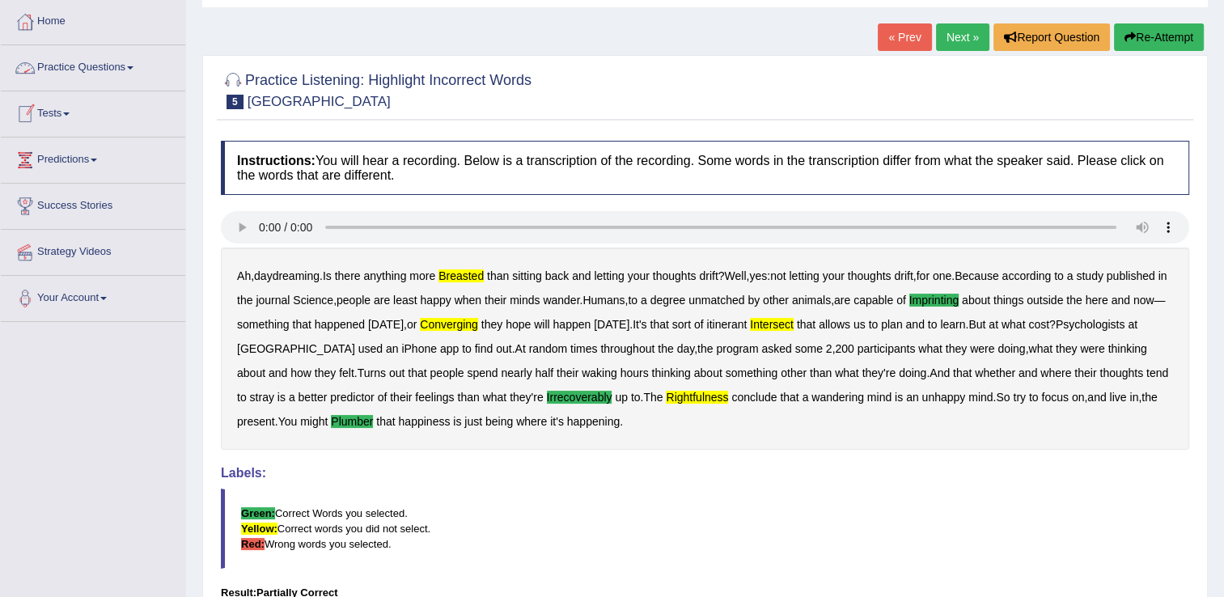
click at [110, 73] on link "Practice Questions" at bounding box center [93, 65] width 184 height 40
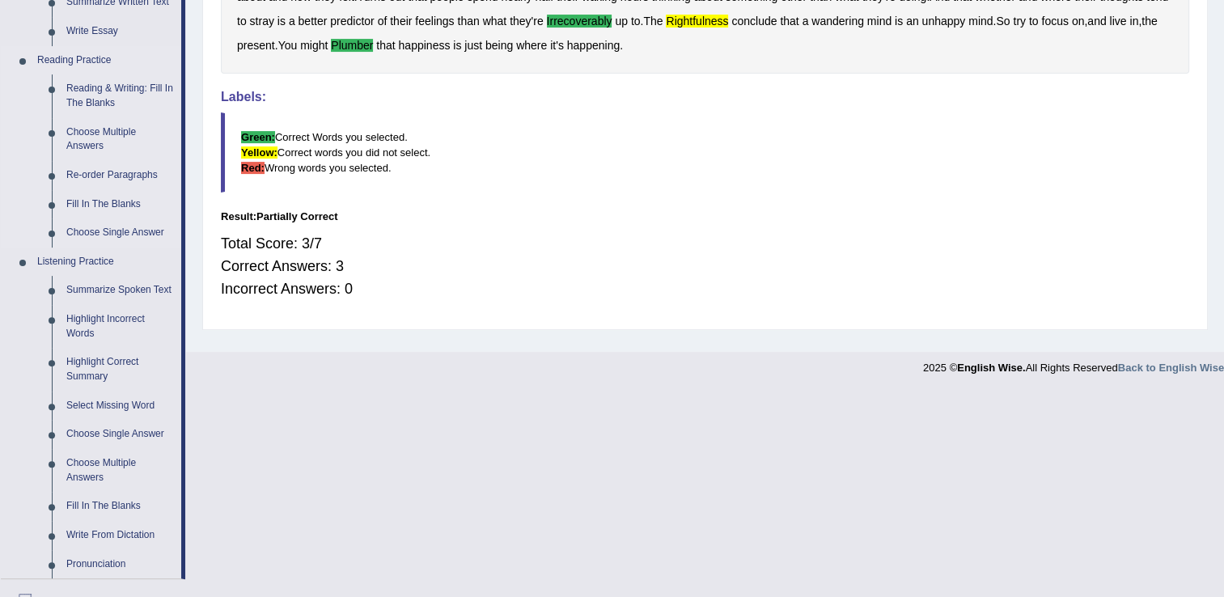
scroll to position [485, 0]
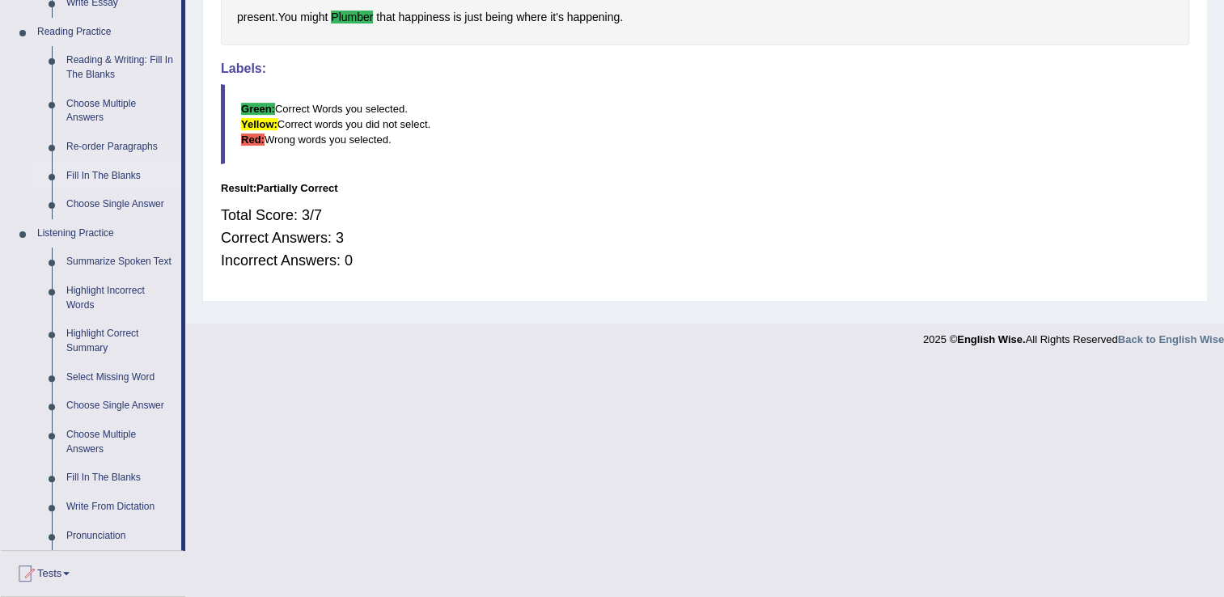
click at [101, 178] on link "Fill In The Blanks" at bounding box center [120, 176] width 122 height 29
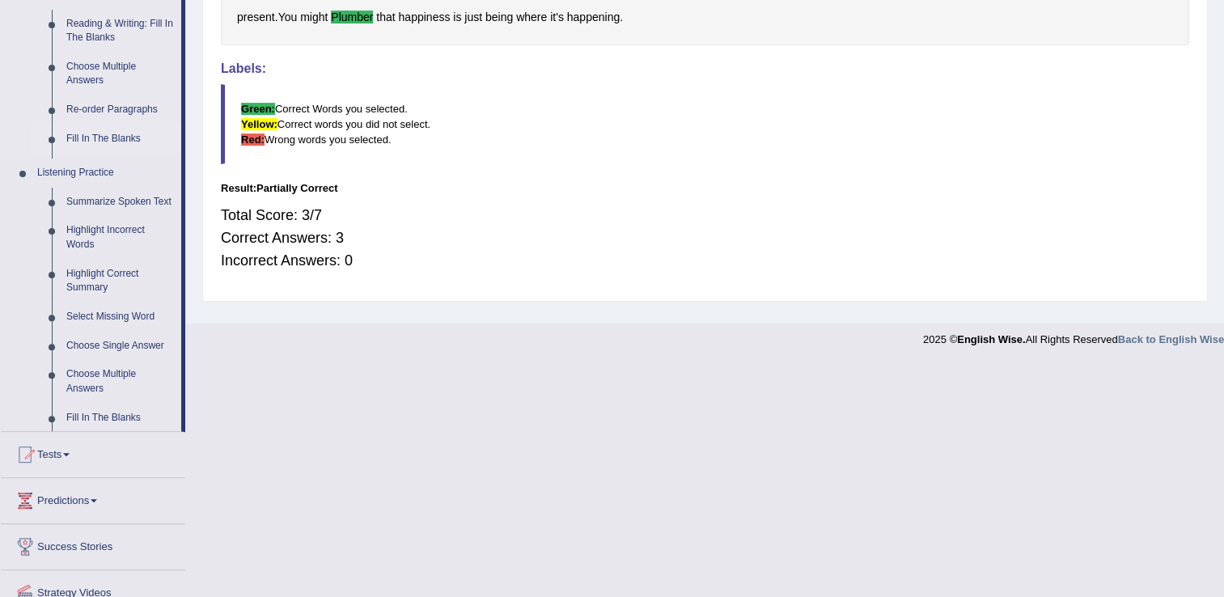
scroll to position [271, 0]
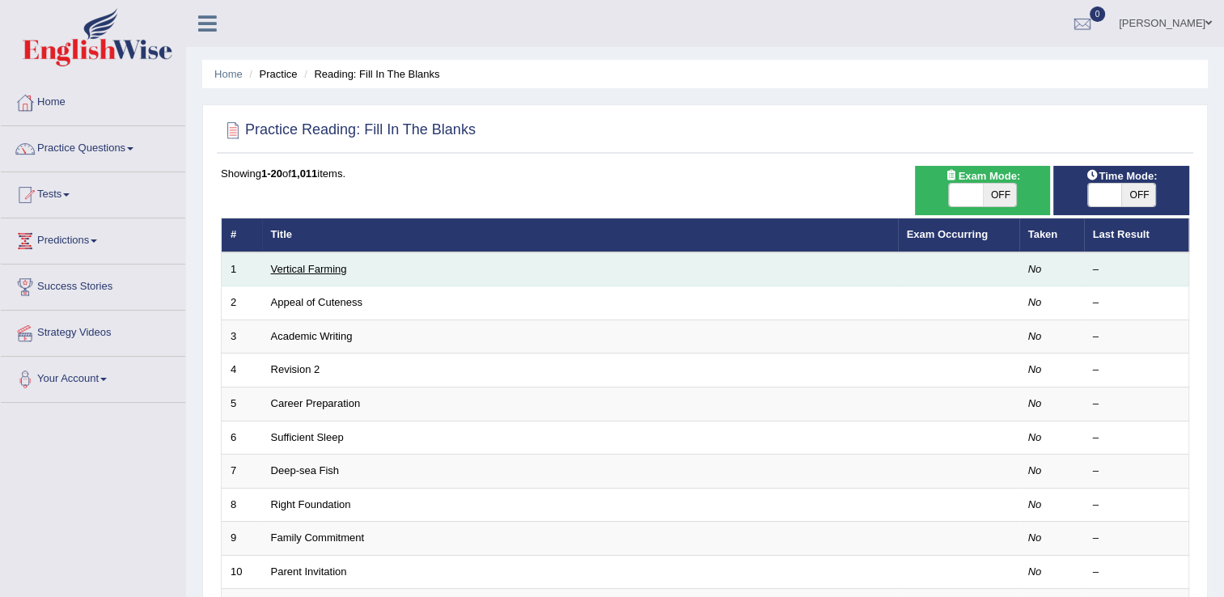
click at [310, 270] on link "Vertical Farming" at bounding box center [309, 269] width 76 height 12
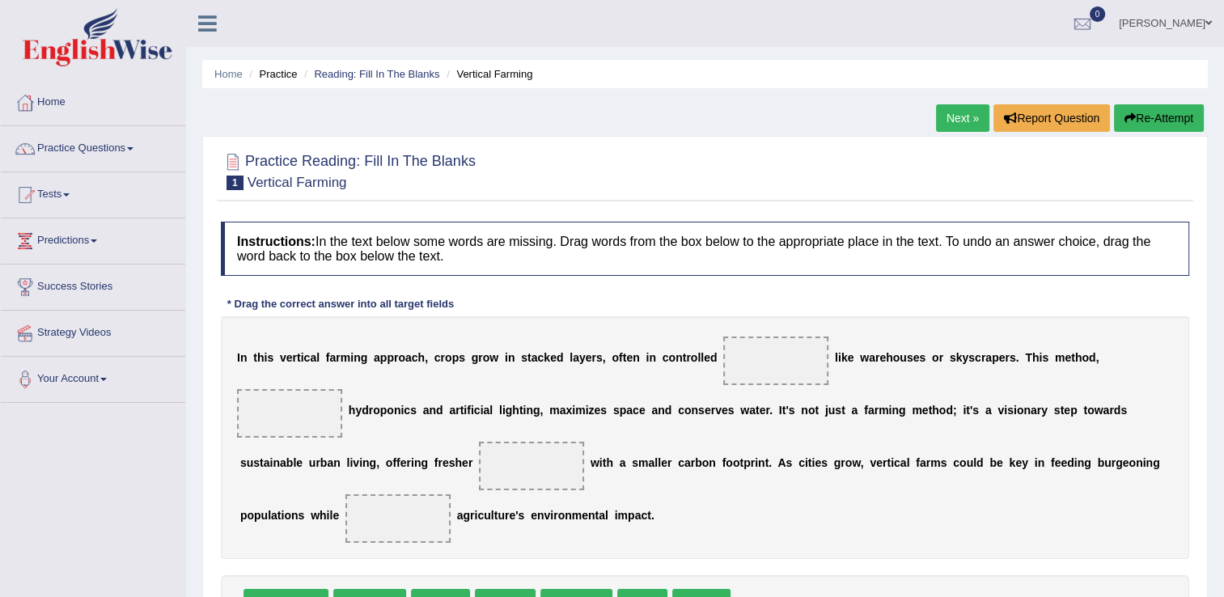
click at [112, 150] on link "Practice Questions" at bounding box center [93, 146] width 184 height 40
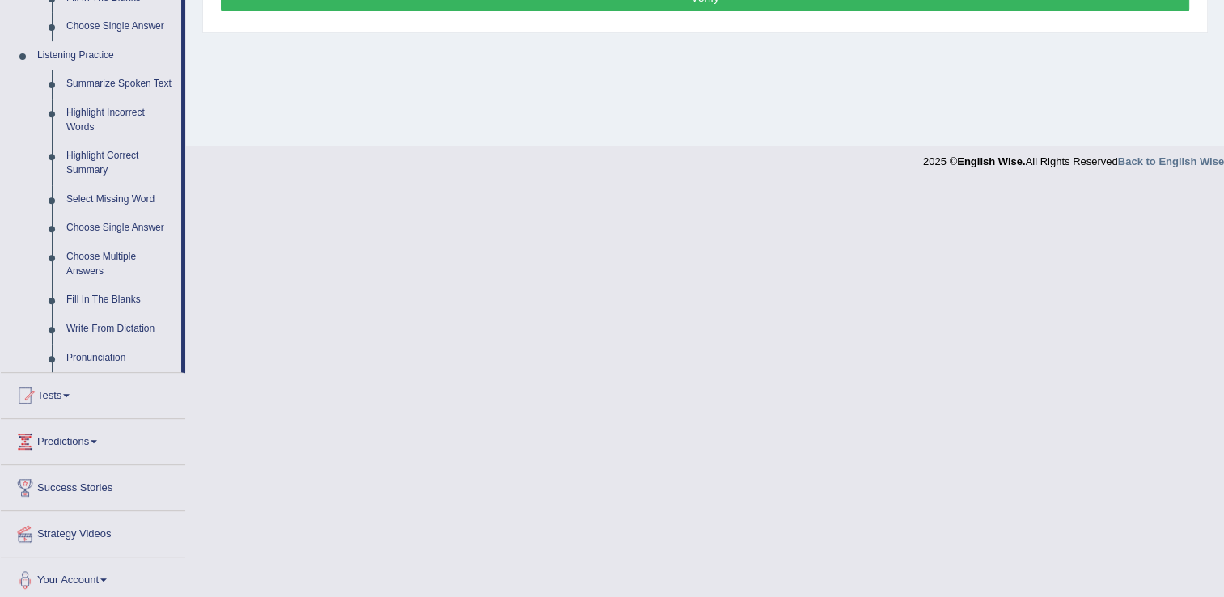
scroll to position [669, 0]
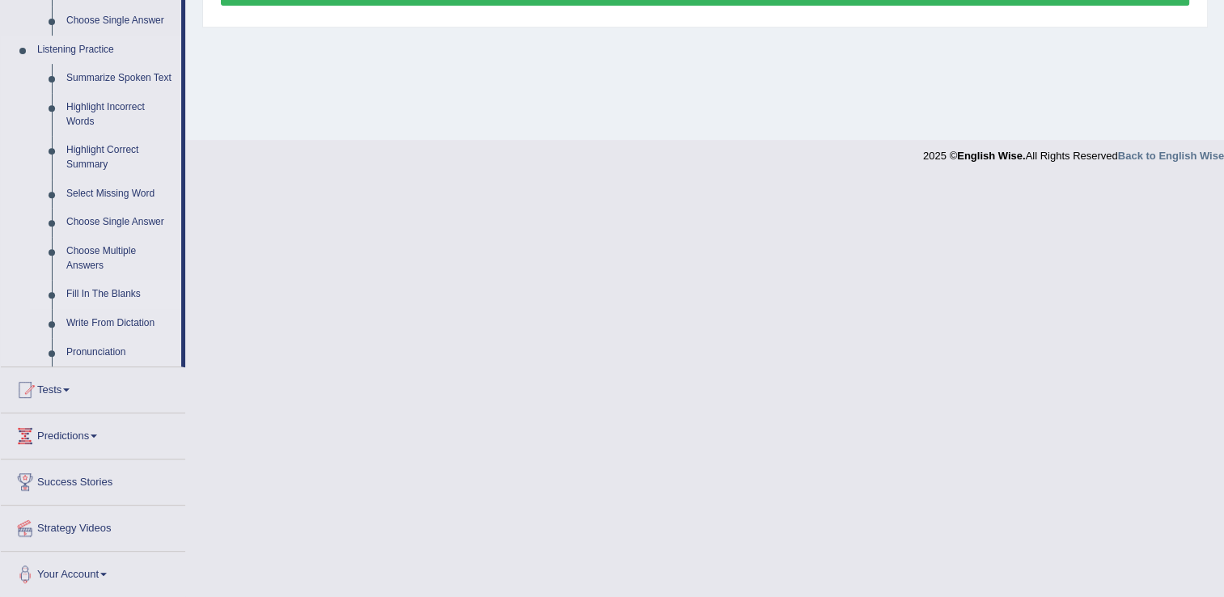
click at [111, 293] on link "Fill In The Blanks" at bounding box center [120, 294] width 122 height 29
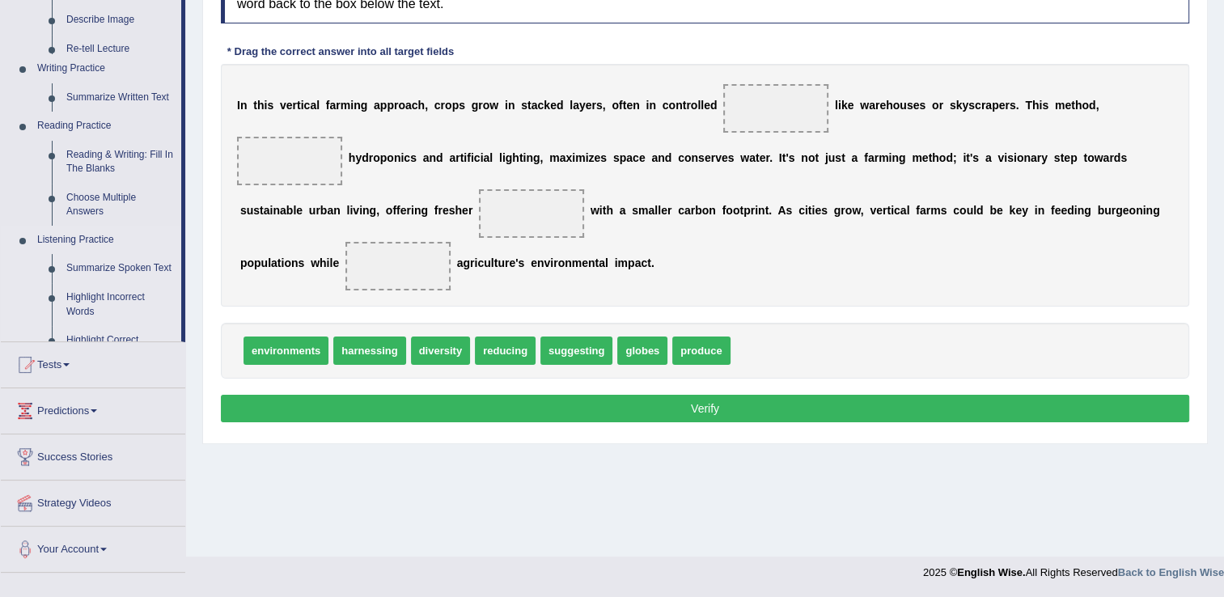
scroll to position [252, 0]
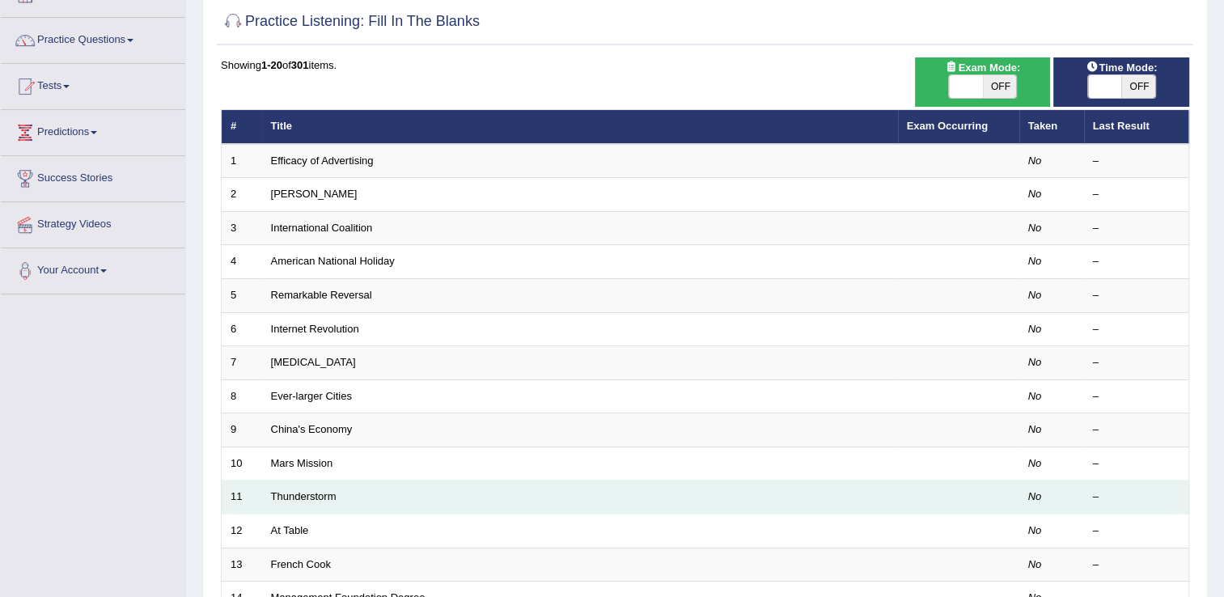
scroll to position [81, 0]
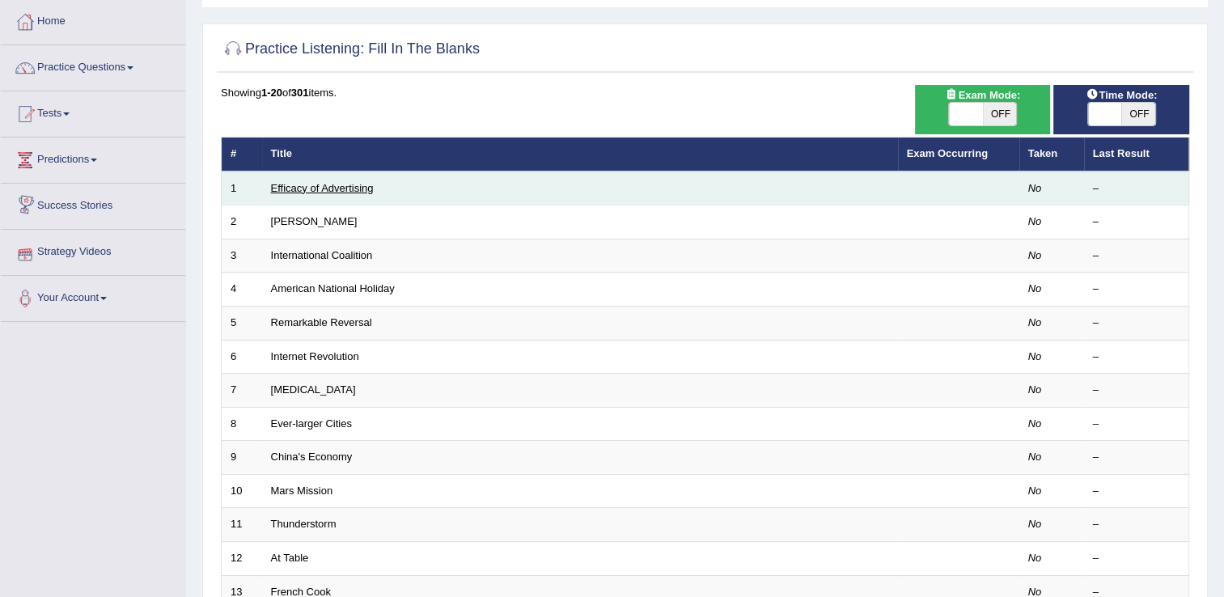
click at [328, 192] on link "Efficacy of Advertising" at bounding box center [322, 188] width 103 height 12
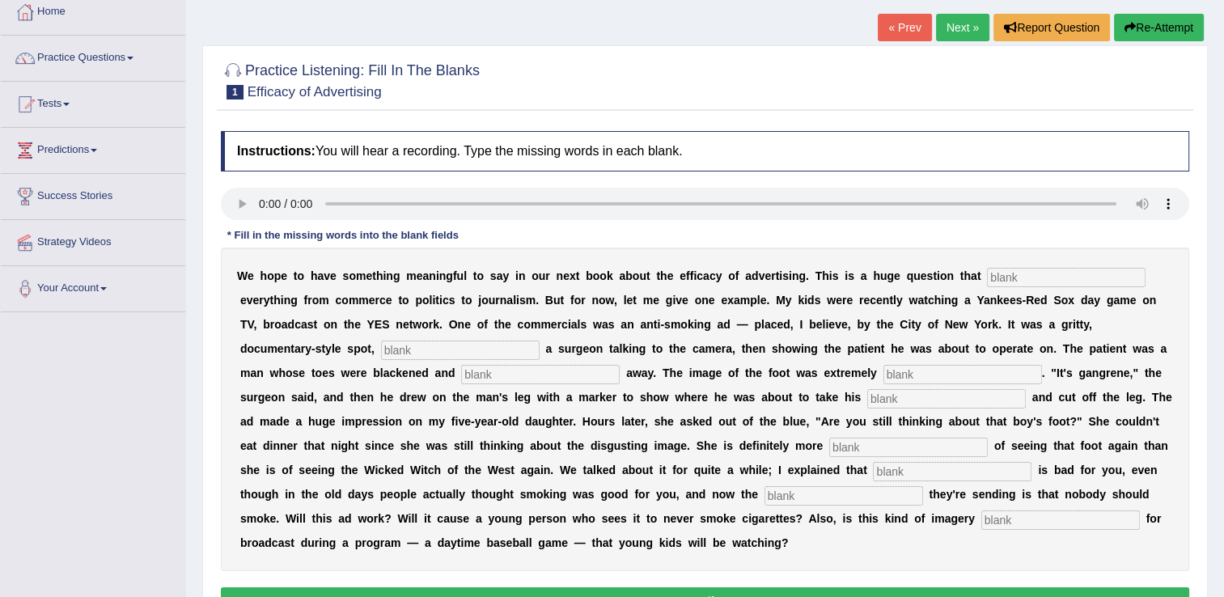
scroll to position [171, 0]
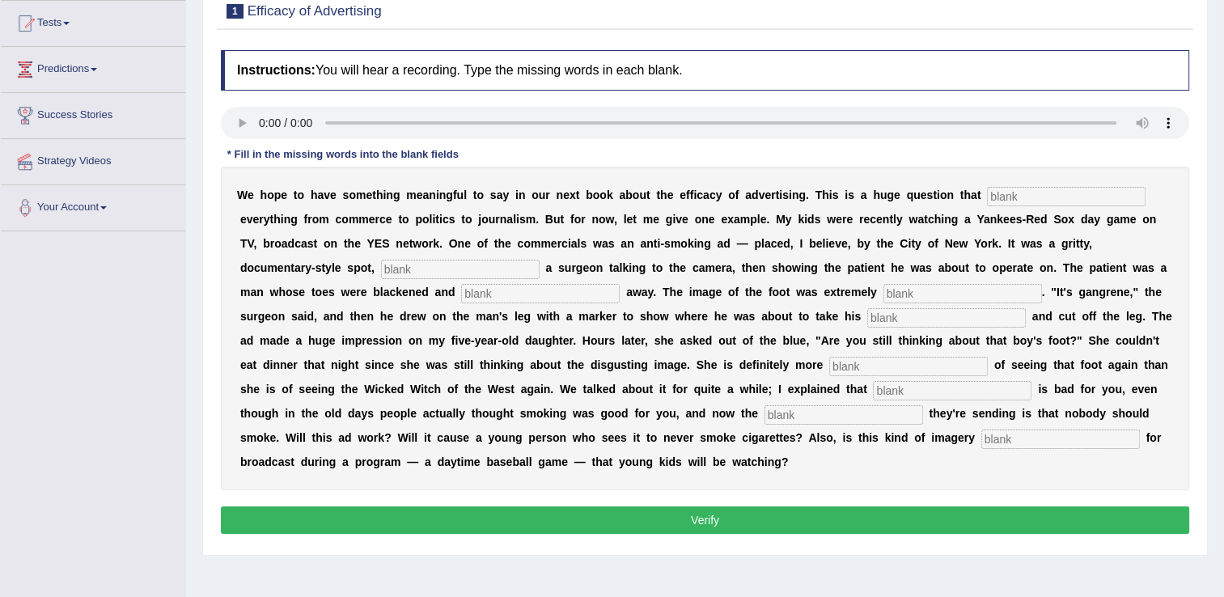
click at [1010, 193] on input "text" at bounding box center [1066, 196] width 159 height 19
type input "impacts"
click at [540, 260] on input "text" at bounding box center [460, 269] width 159 height 19
type input "featuring"
click at [461, 290] on input "text" at bounding box center [540, 293] width 159 height 19
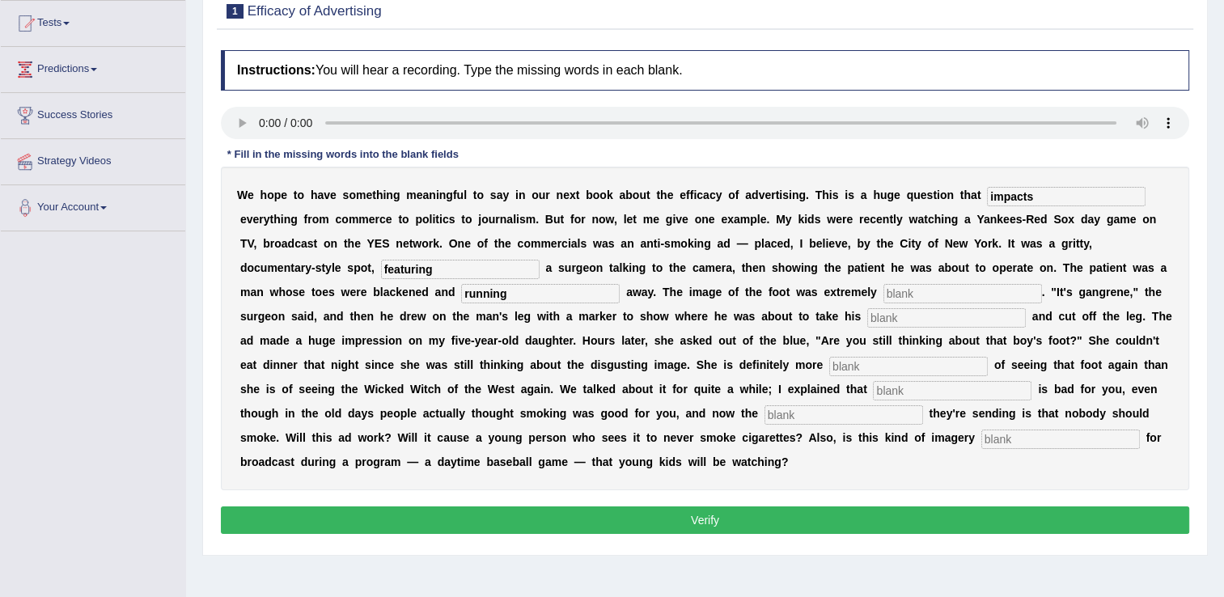
type input "running"
click at [867, 320] on input "text" at bounding box center [946, 317] width 159 height 19
type input "high"
click at [829, 370] on input "text" at bounding box center [908, 366] width 159 height 19
type input "scared"
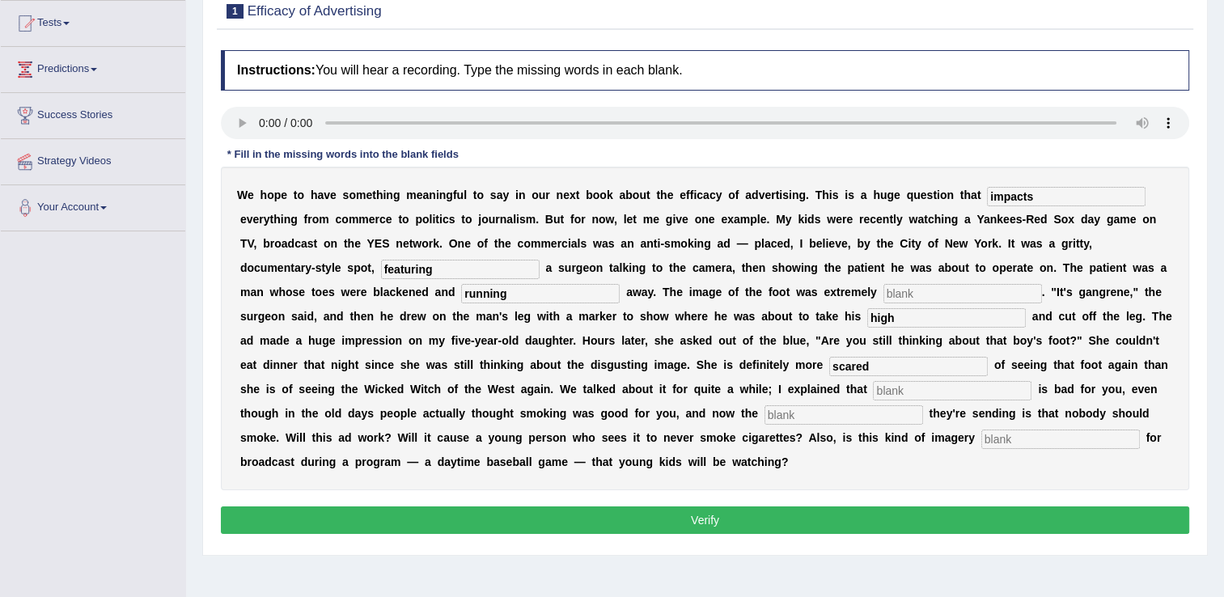
click at [873, 389] on input "text" at bounding box center [952, 390] width 159 height 19
type input "smoking"
click at [764, 413] on input "text" at bounding box center [843, 414] width 159 height 19
type input "messege"
click at [981, 435] on input "text" at bounding box center [1060, 439] width 159 height 19
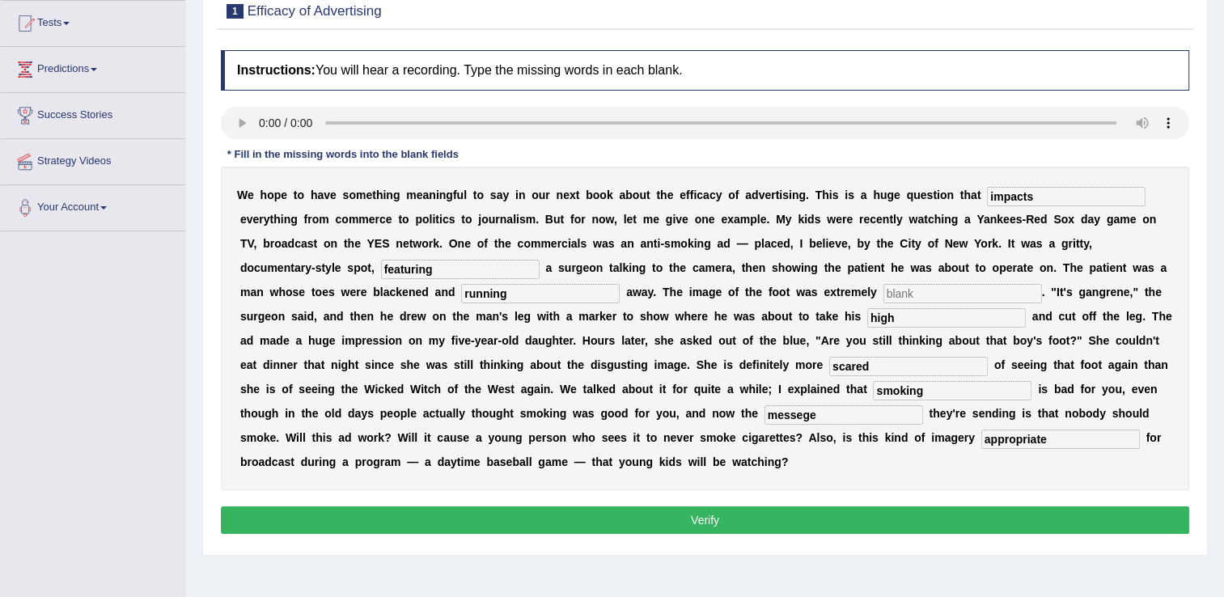
type input "appropriate"
click at [520, 506] on button "Verify" at bounding box center [705, 520] width 968 height 28
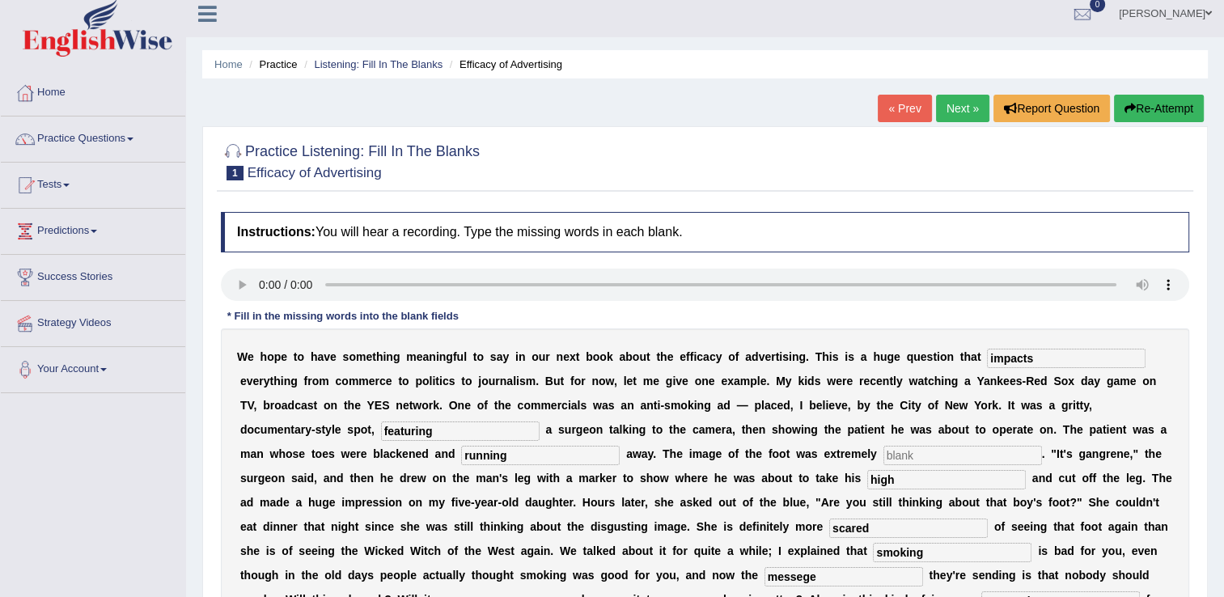
scroll to position [91, 0]
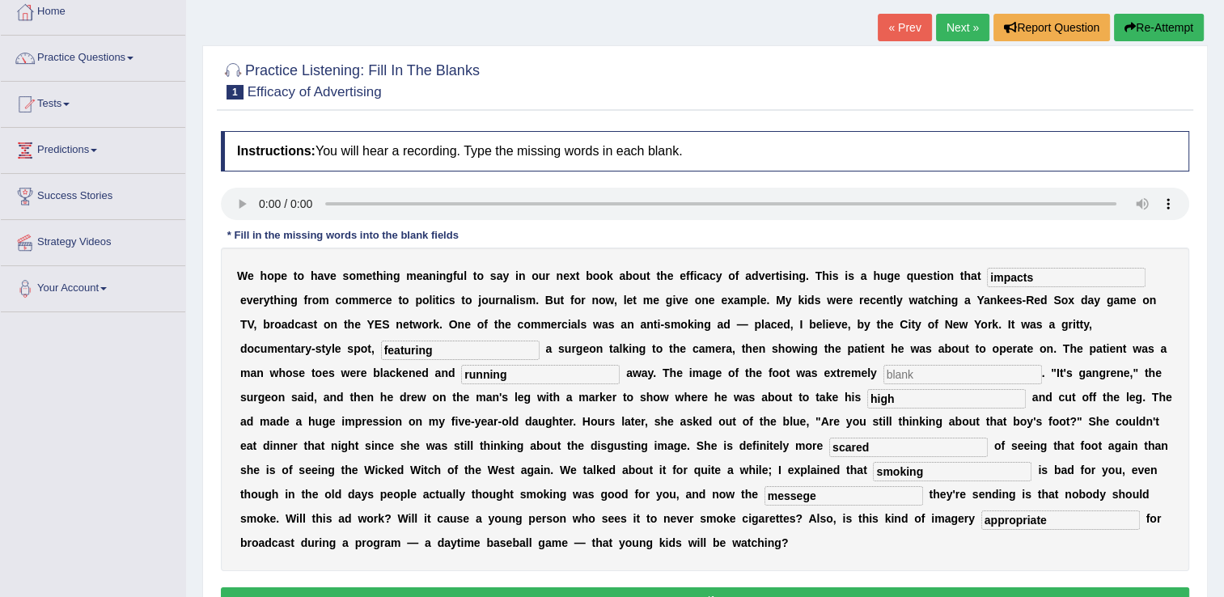
click at [883, 378] on input "text" at bounding box center [962, 374] width 159 height 19
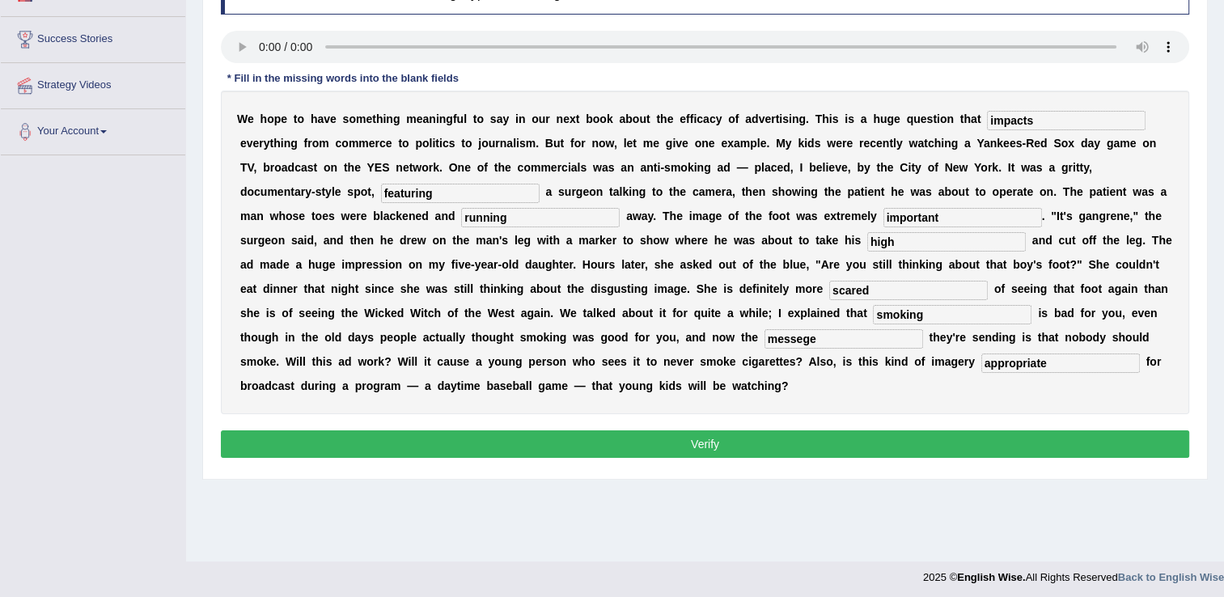
scroll to position [252, 0]
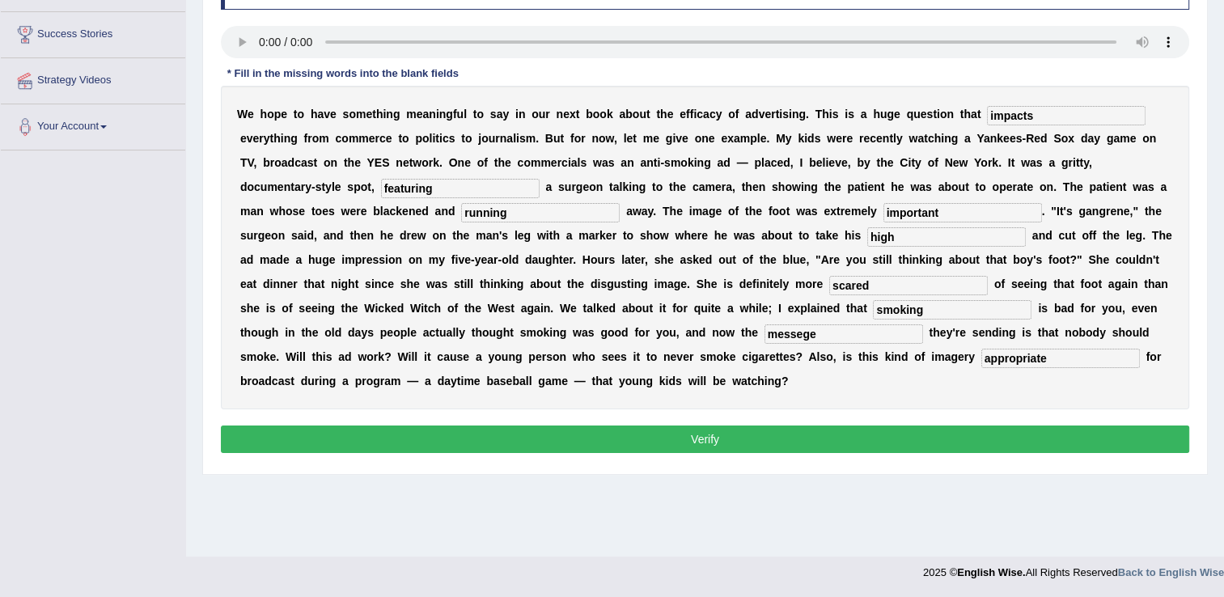
type input "important"
click at [624, 425] on button "Verify" at bounding box center [705, 439] width 968 height 28
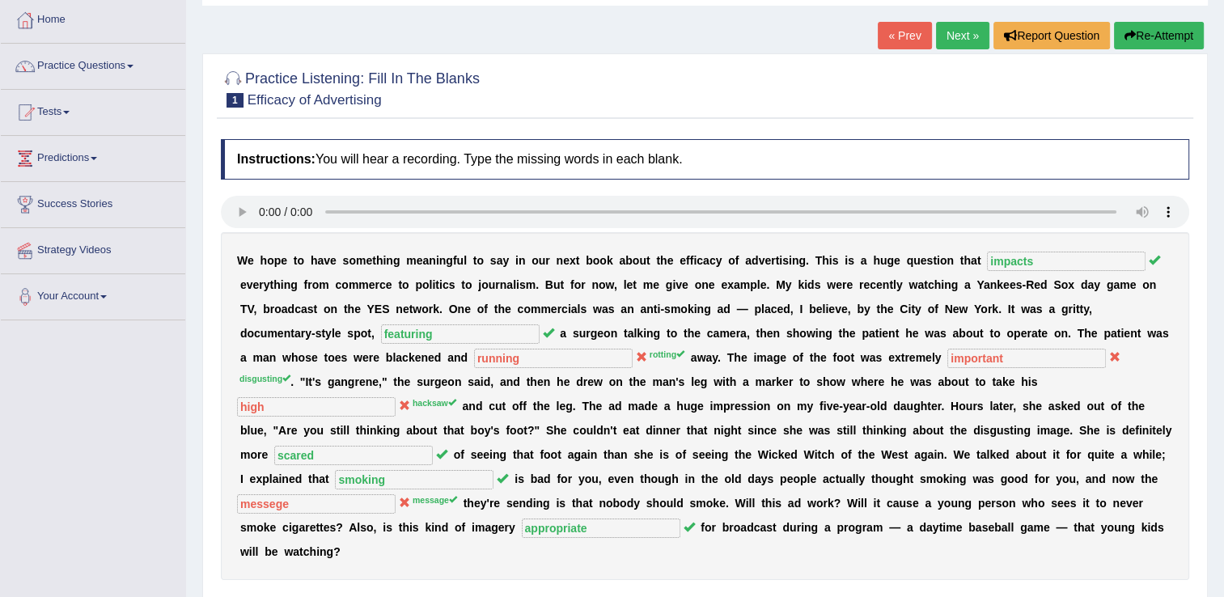
scroll to position [10, 0]
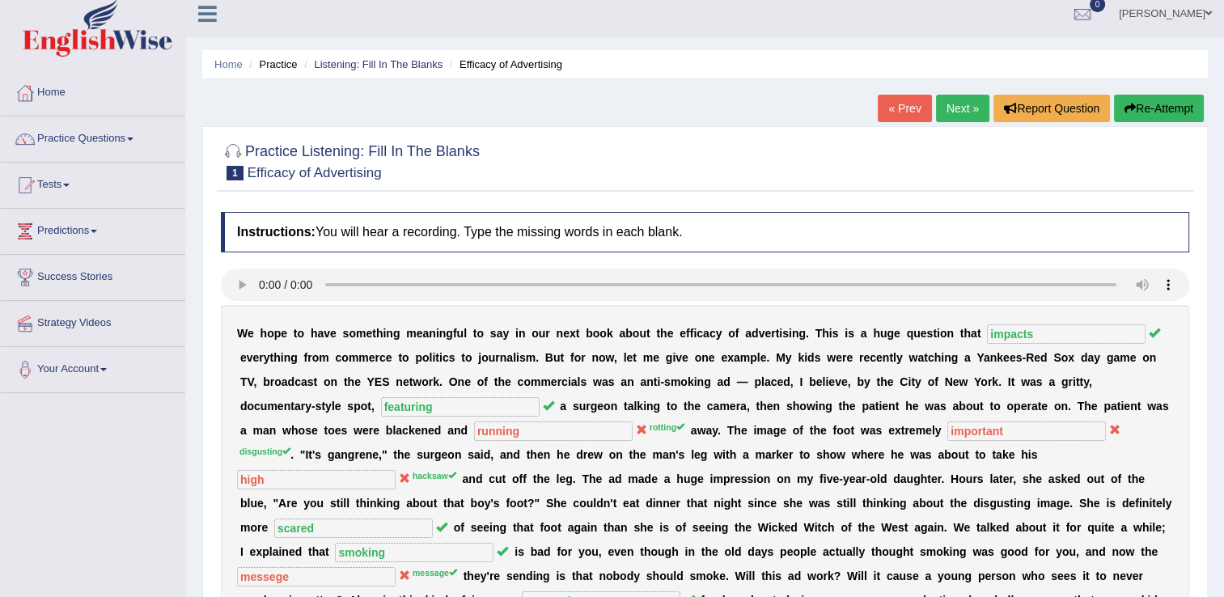
click at [954, 114] on link "Next »" at bounding box center [962, 109] width 53 height 28
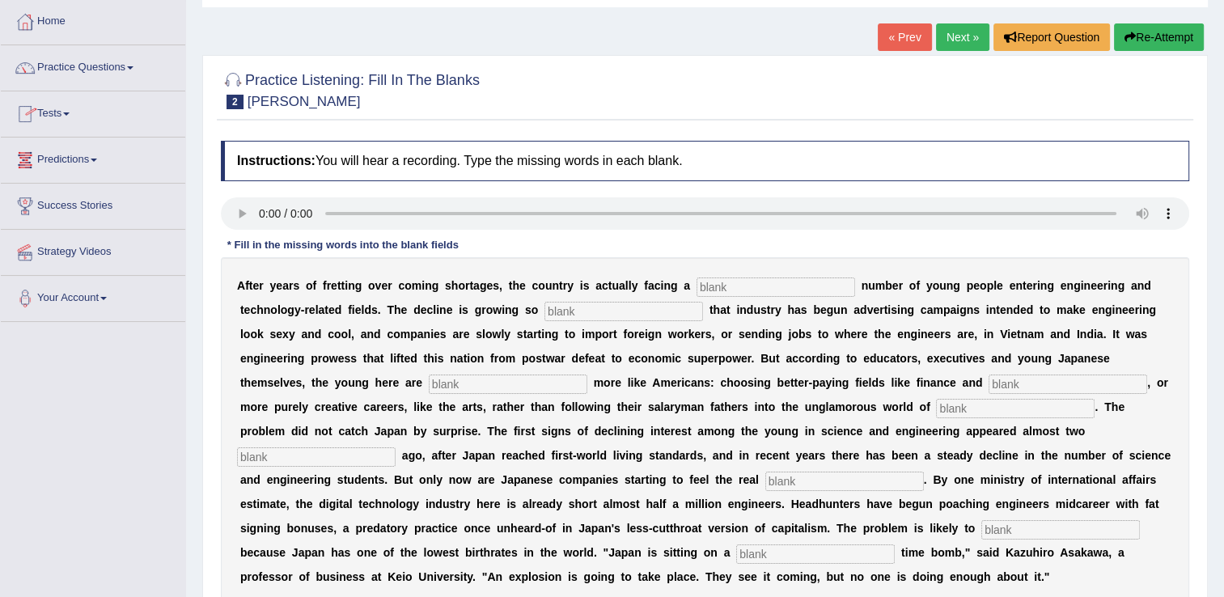
click at [722, 287] on input "text" at bounding box center [775, 286] width 159 height 19
click at [747, 287] on input "text" at bounding box center [775, 286] width 159 height 19
click at [570, 315] on input "text" at bounding box center [623, 311] width 159 height 19
click at [696, 288] on input "text" at bounding box center [775, 286] width 159 height 19
click at [576, 308] on input "text" at bounding box center [623, 311] width 159 height 19
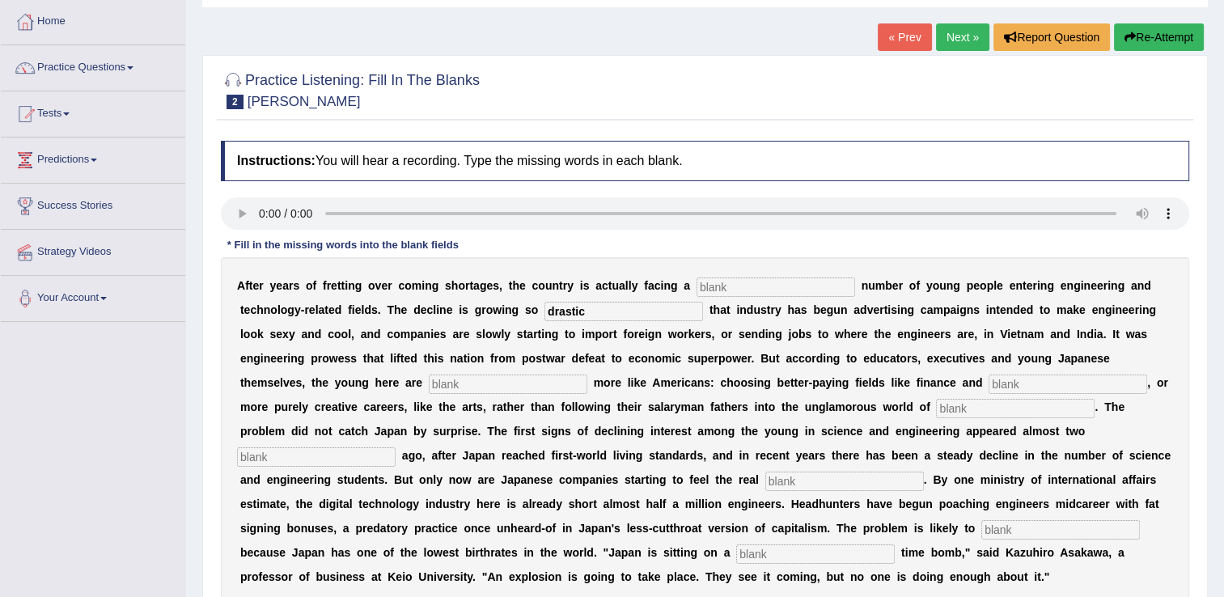
type input "drastic"
click at [429, 383] on input "text" at bounding box center [508, 384] width 159 height 19
type input "behaving"
click at [988, 387] on input "text" at bounding box center [1067, 384] width 159 height 19
type input "medecine"
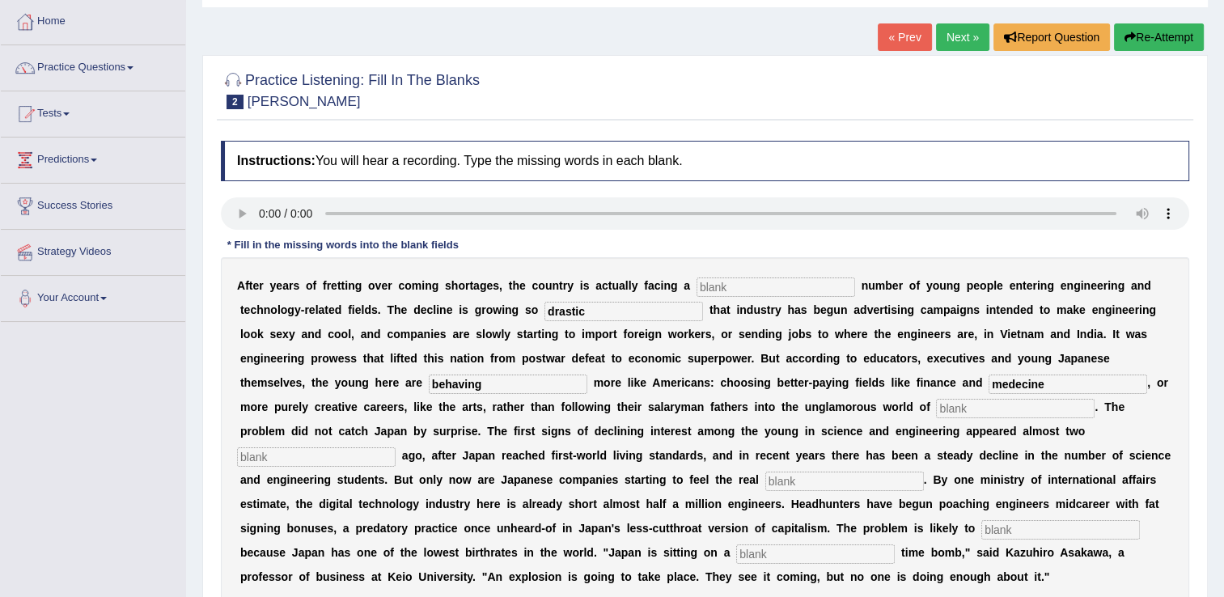
click at [895, 544] on input "text" at bounding box center [815, 553] width 159 height 19
type input "demographic"
click at [981, 523] on input "text" at bounding box center [1060, 529] width 159 height 19
type input "worsen"
click at [765, 480] on input "text" at bounding box center [844, 481] width 159 height 19
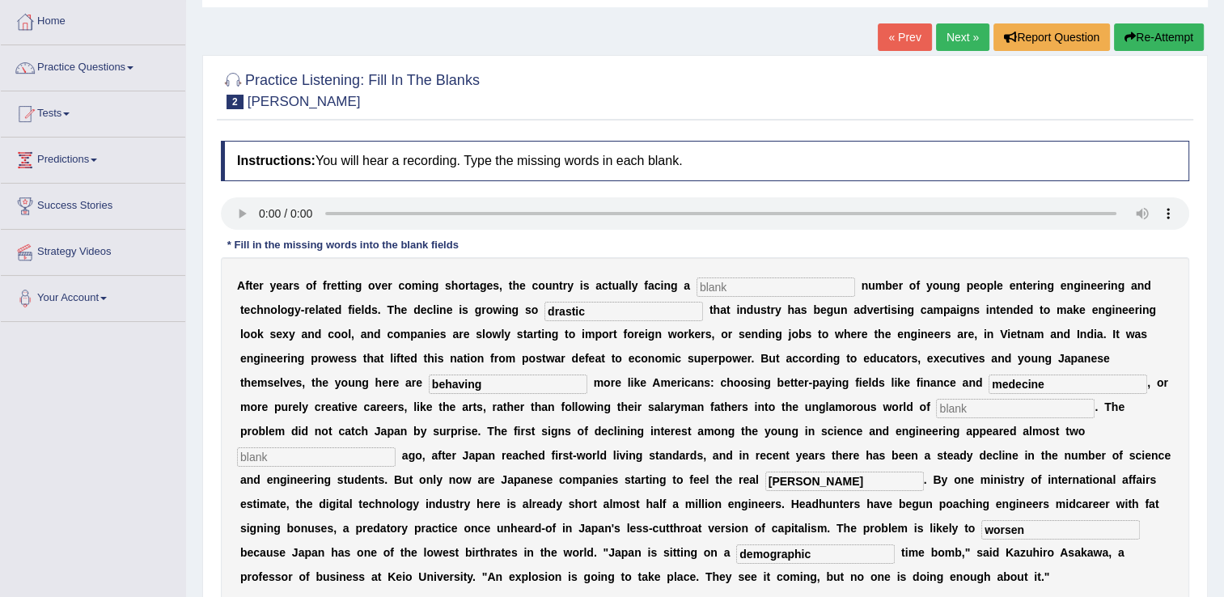
type input "[PERSON_NAME]"
click at [396, 447] on input "text" at bounding box center [316, 456] width 159 height 19
type input "manufacturing"
click at [936, 410] on input "text" at bounding box center [1015, 408] width 159 height 19
click at [770, 284] on input "text" at bounding box center [775, 286] width 159 height 19
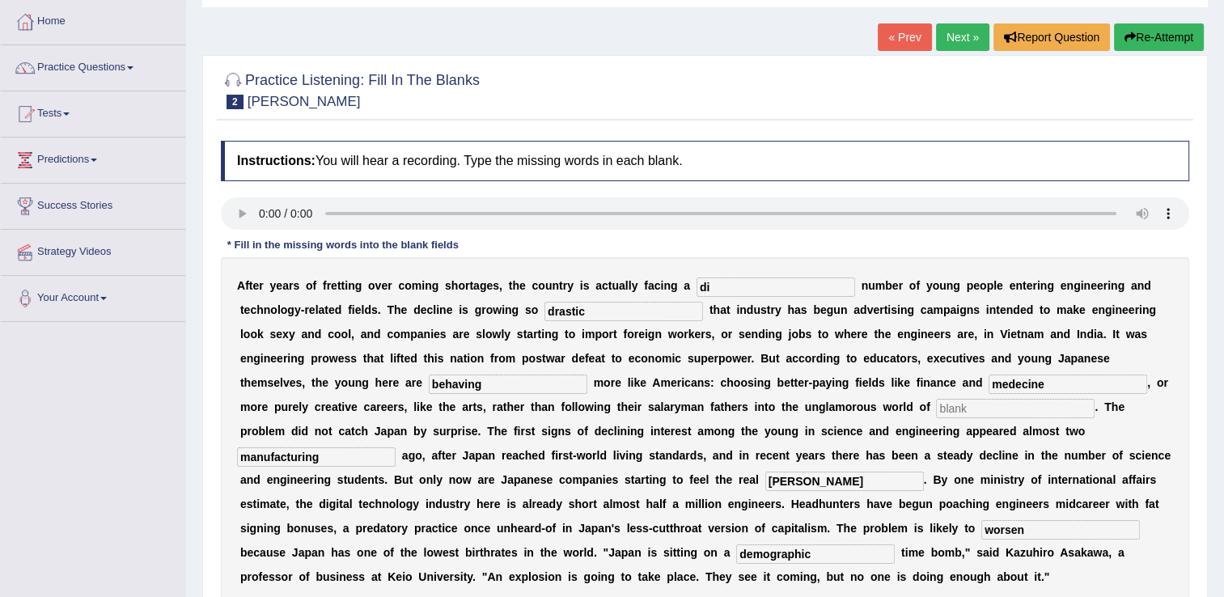
type input "d"
type input "various"
click at [702, 418] on div "A f t e r y e a r s o f f r e t t i n g o v e r c o m i n g s h o r t a g e s ,…" at bounding box center [705, 431] width 968 height 348
click at [936, 410] on input "text" at bounding box center [1015, 408] width 159 height 19
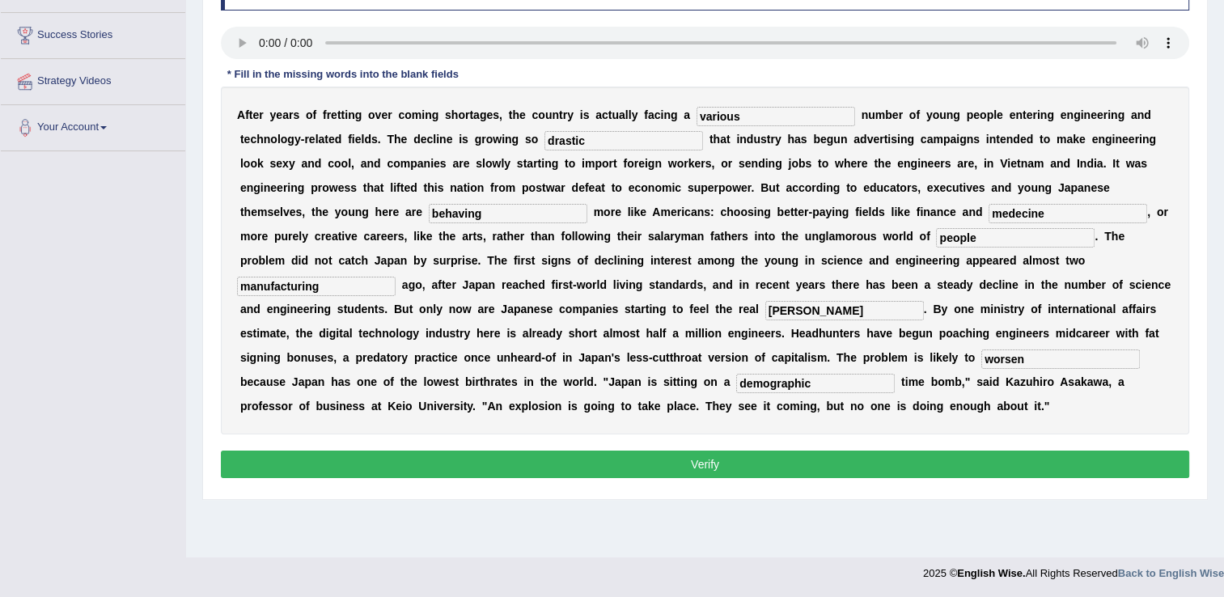
scroll to position [252, 0]
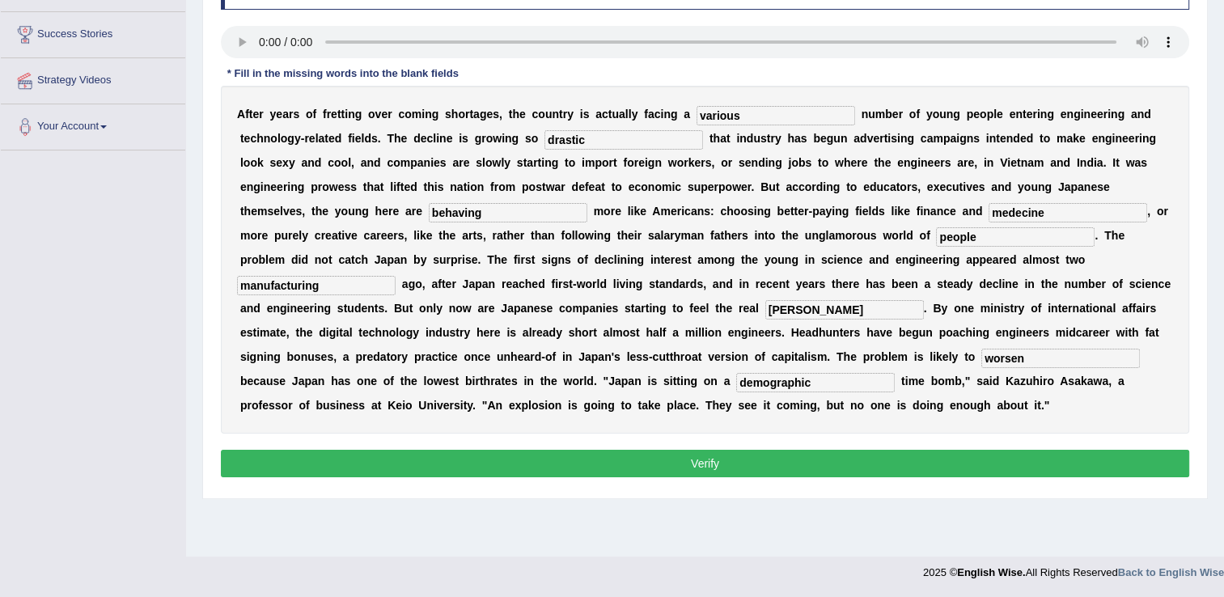
type input "people"
click at [755, 450] on button "Verify" at bounding box center [705, 464] width 968 height 28
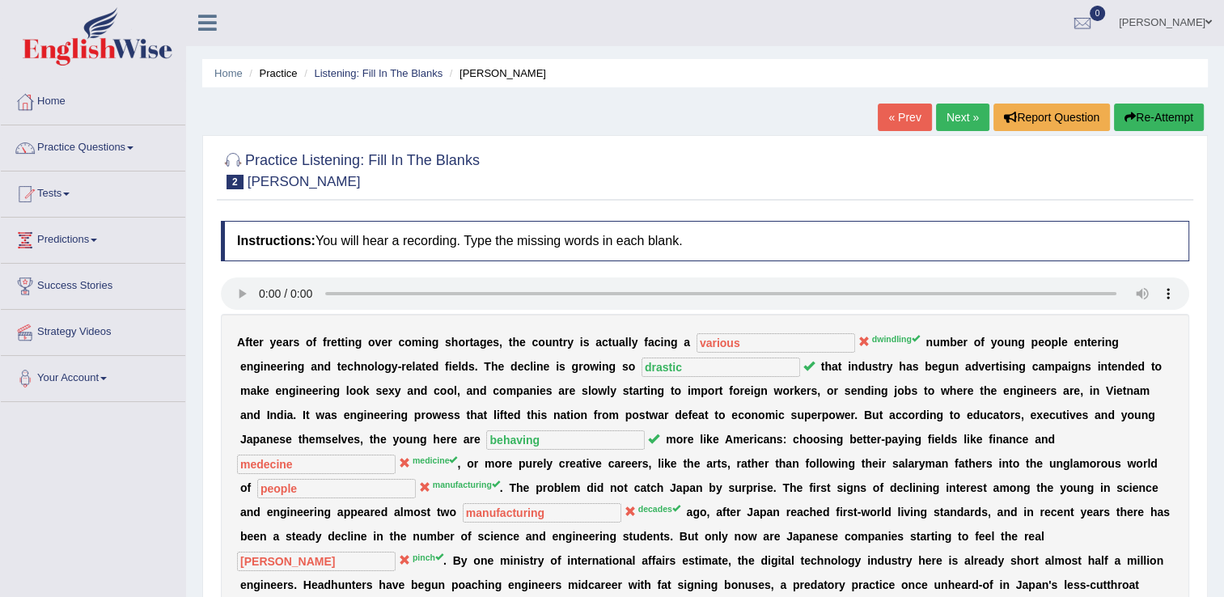
scroll to position [0, 0]
click at [137, 154] on link "Practice Questions" at bounding box center [93, 146] width 184 height 40
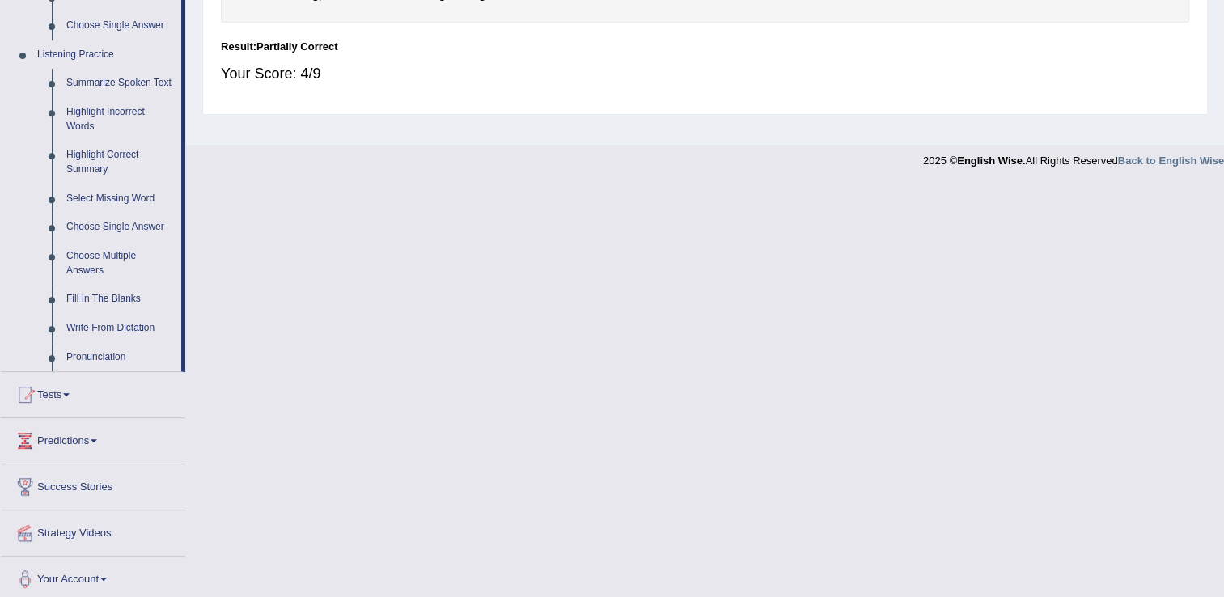
scroll to position [669, 0]
